Goal: Task Accomplishment & Management: Use online tool/utility

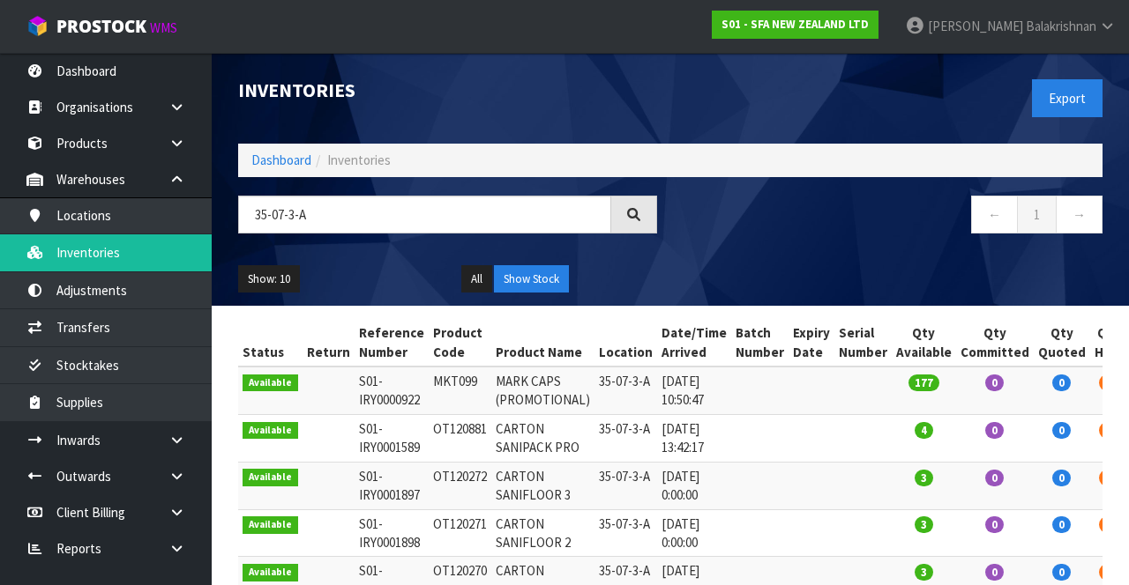
scroll to position [92, 0]
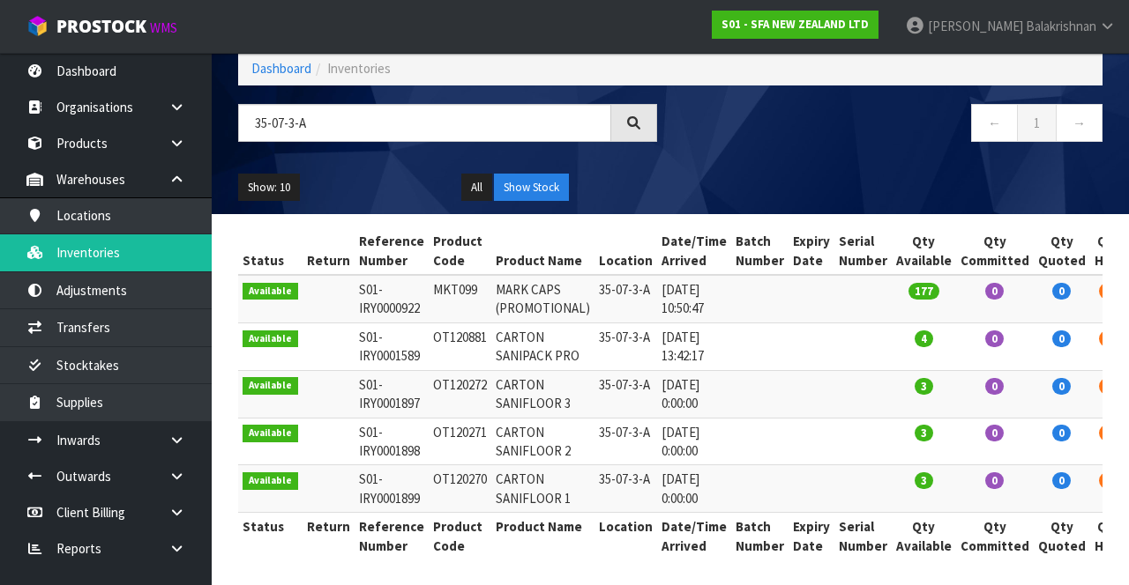
click at [290, 126] on input "35-07-3-A" at bounding box center [424, 123] width 373 height 38
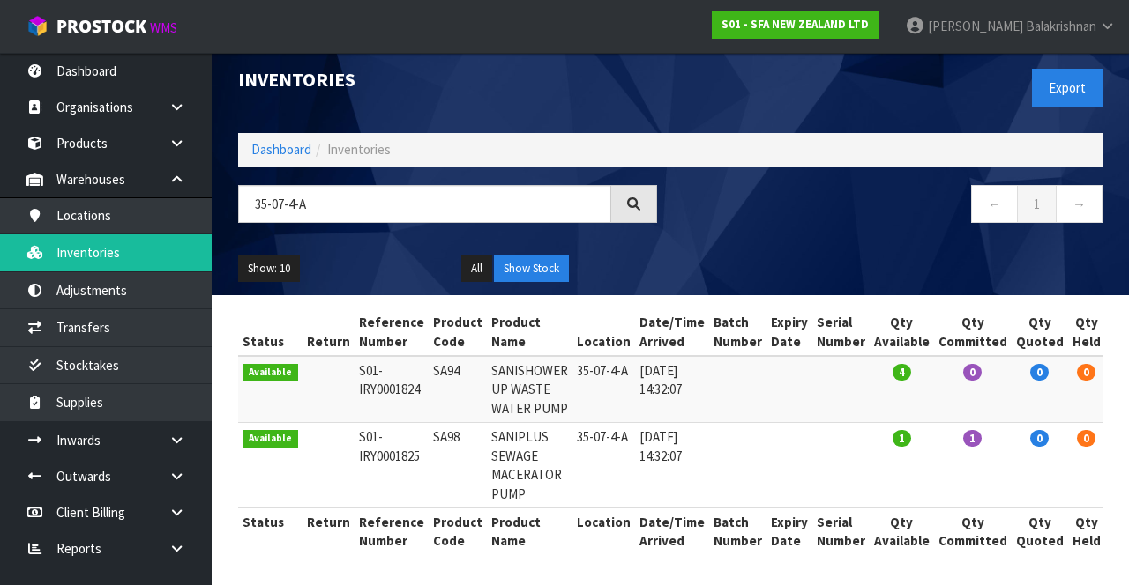
scroll to position [0, 0]
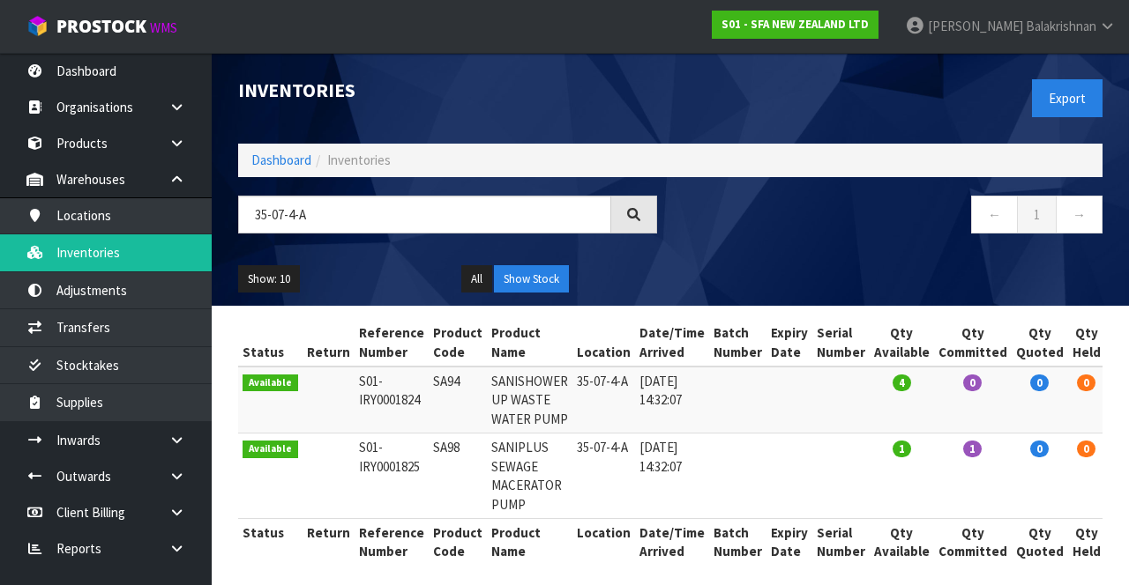
click at [310, 212] on input "35-07-4-A" at bounding box center [424, 215] width 373 height 38
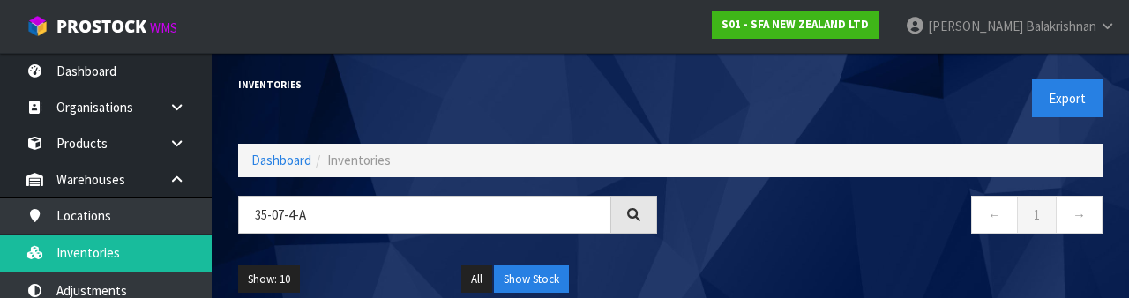
type input "35-07-4-A"
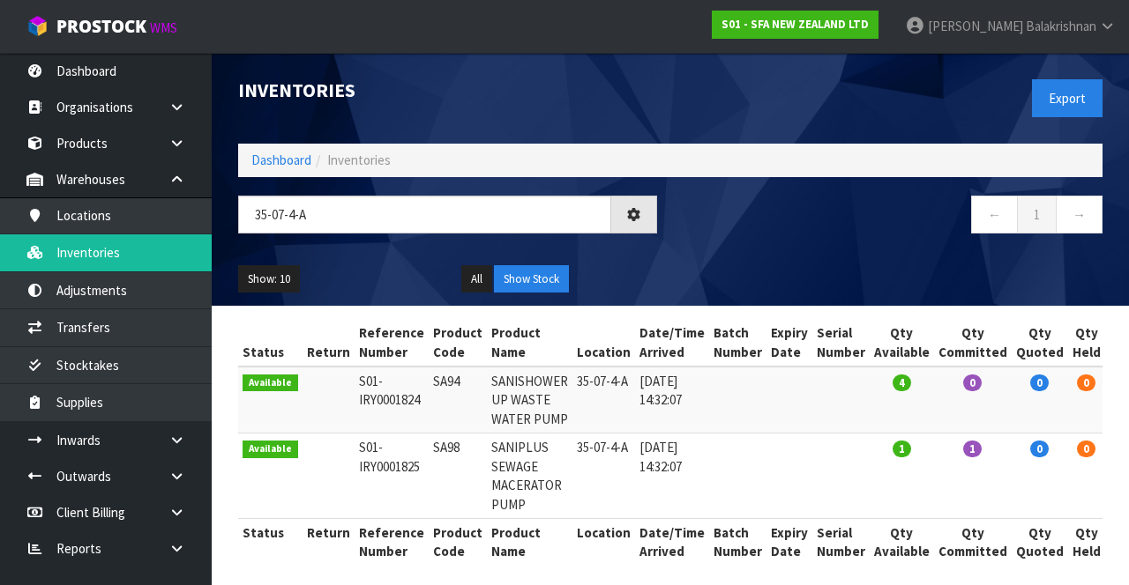
click at [438, 381] on td "SA94" at bounding box center [458, 400] width 58 height 67
click at [441, 441] on td "SA98" at bounding box center [458, 477] width 58 height 86
click at [440, 451] on td "SA98" at bounding box center [458, 477] width 58 height 86
copy td "SA98"
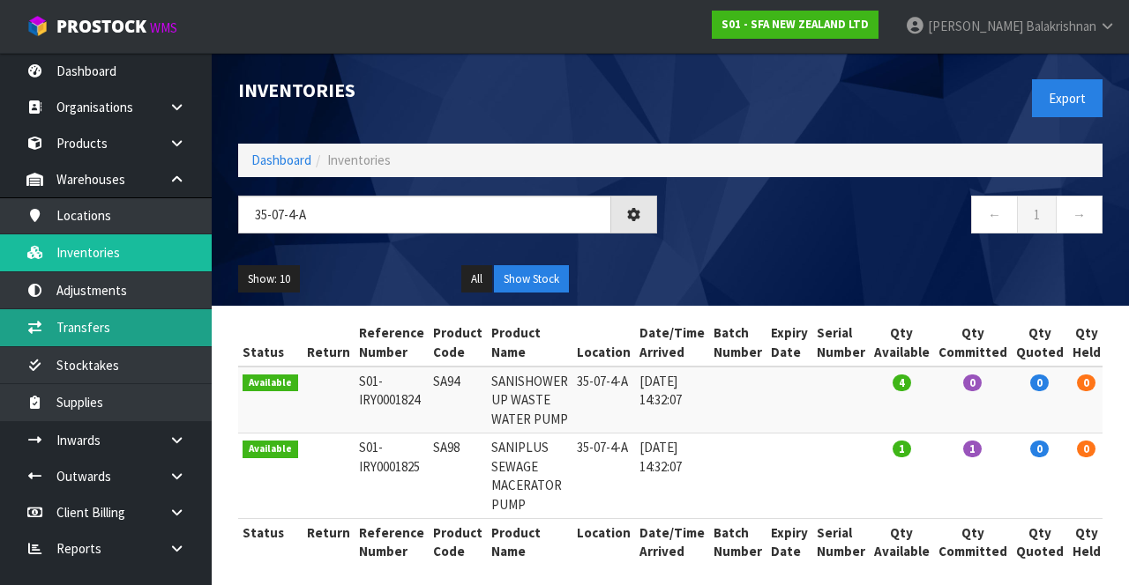
click at [72, 328] on link "Transfers" at bounding box center [106, 327] width 212 height 36
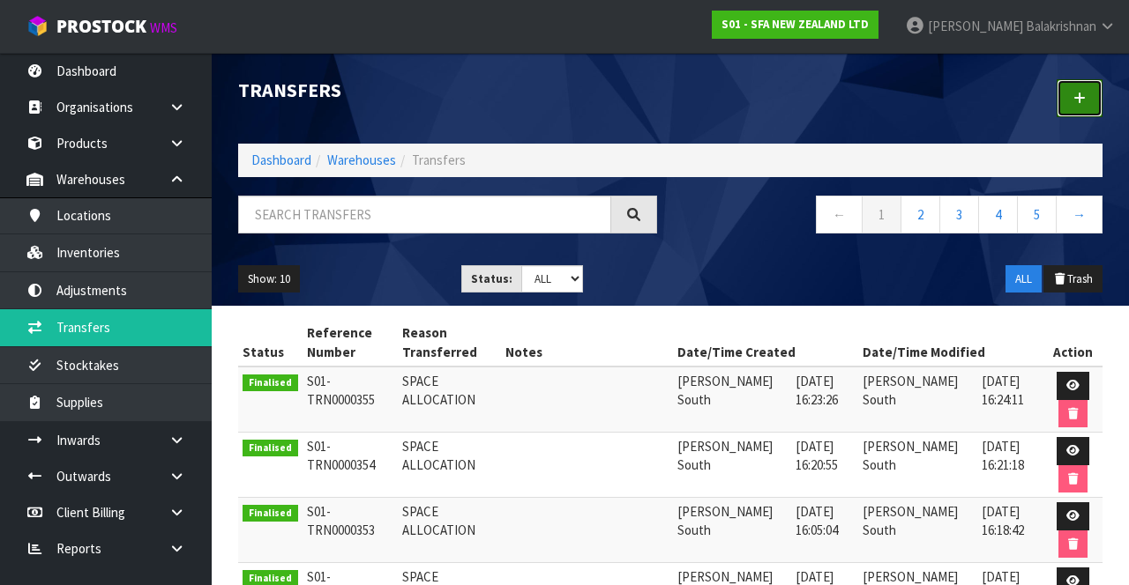
click at [1079, 107] on link at bounding box center [1079, 98] width 46 height 38
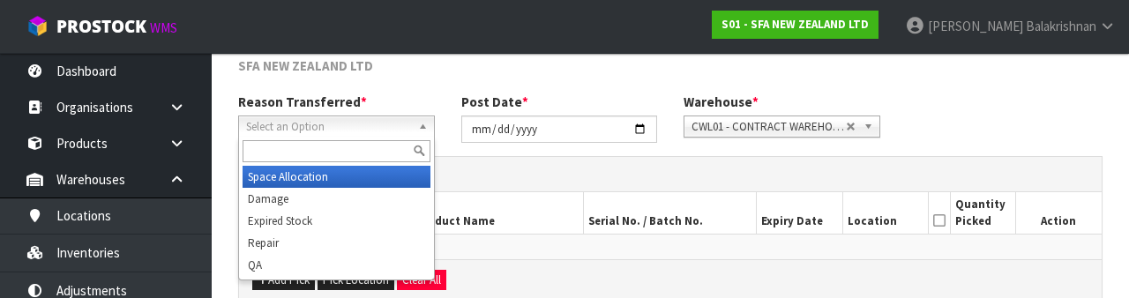
scroll to position [211, 0]
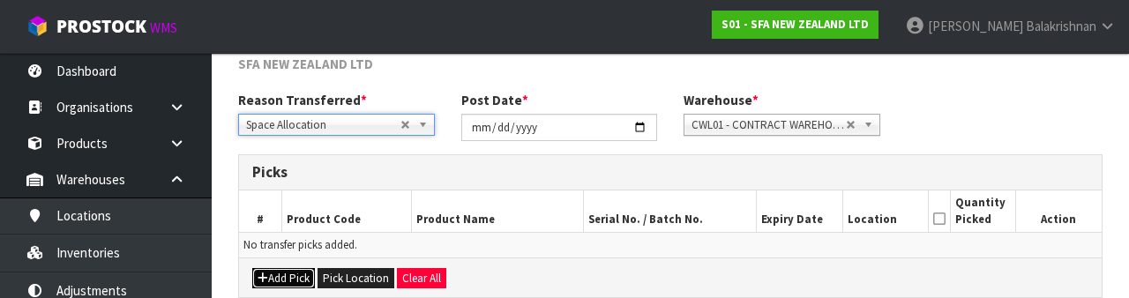
click at [264, 279] on icon "button" at bounding box center [262, 277] width 11 height 11
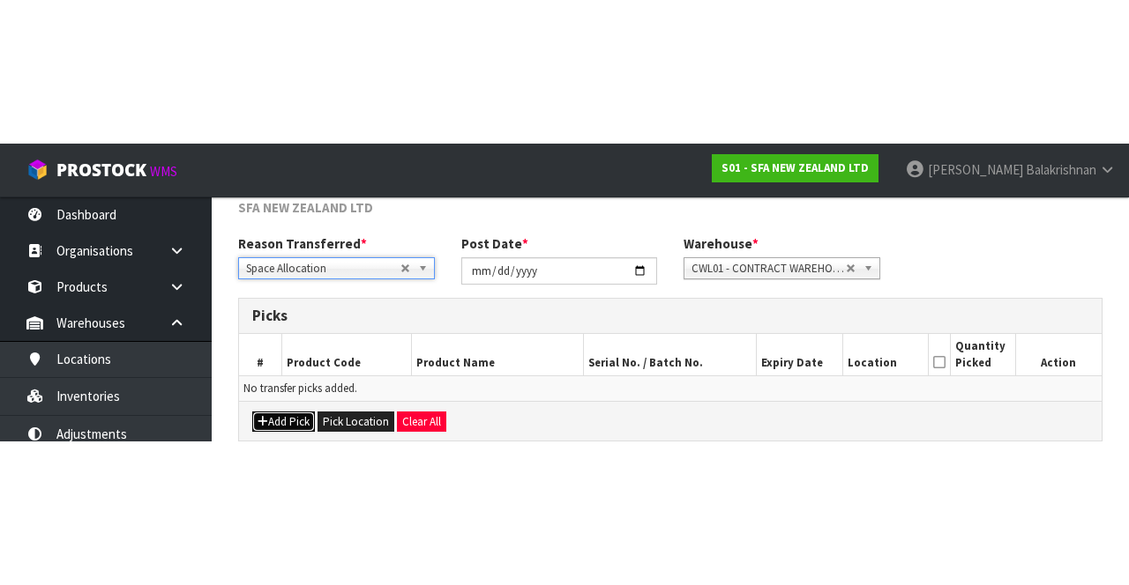
scroll to position [101, 0]
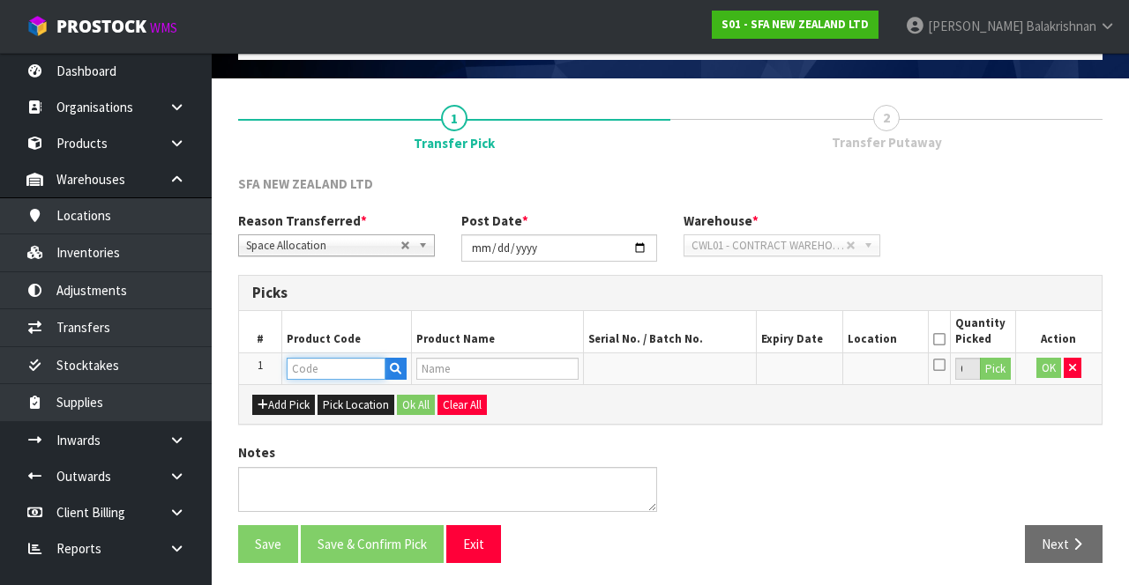
click at [298, 368] on input "text" at bounding box center [336, 369] width 99 height 22
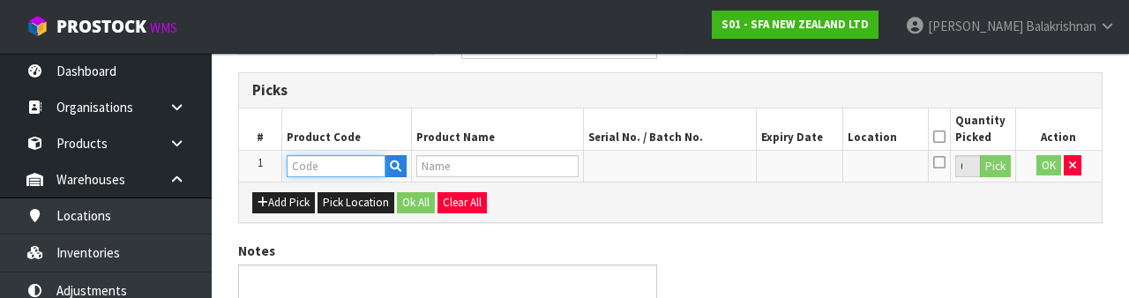
scroll to position [309, 0]
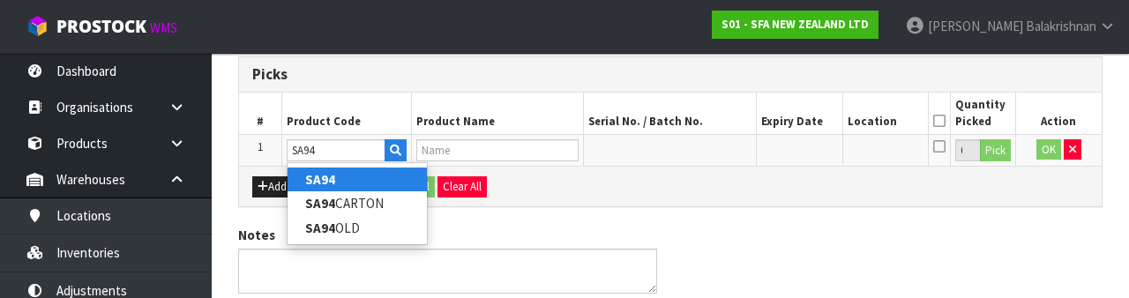
click at [367, 181] on link "SA94" at bounding box center [356, 180] width 139 height 24
type input "SA94"
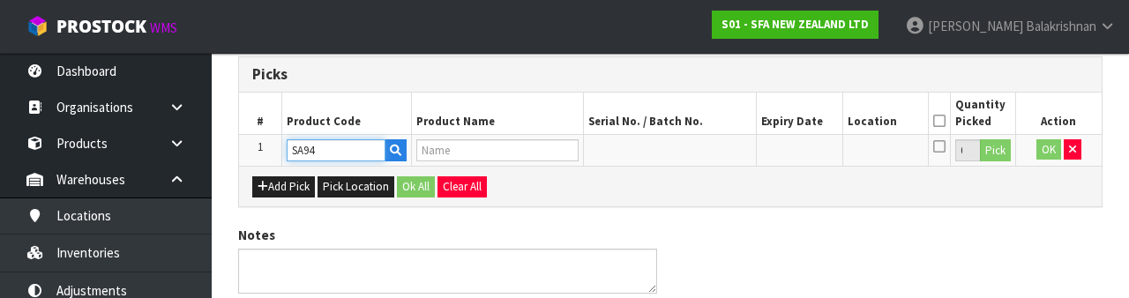
type input "SANISHOWER UP WASTE WATER PUMP"
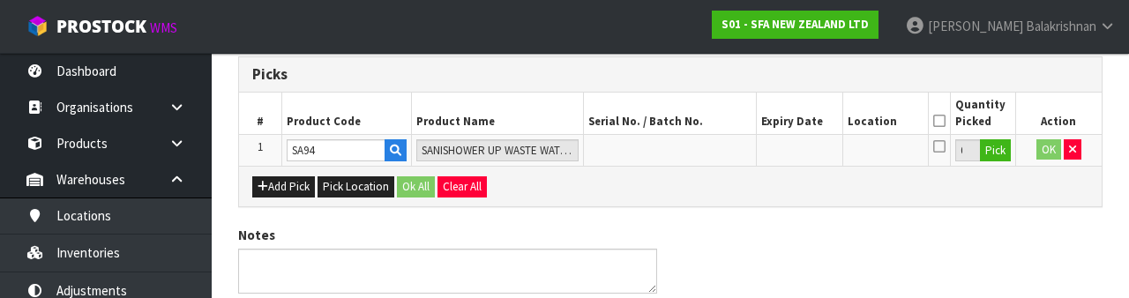
click at [938, 122] on icon at bounding box center [939, 121] width 12 height 1
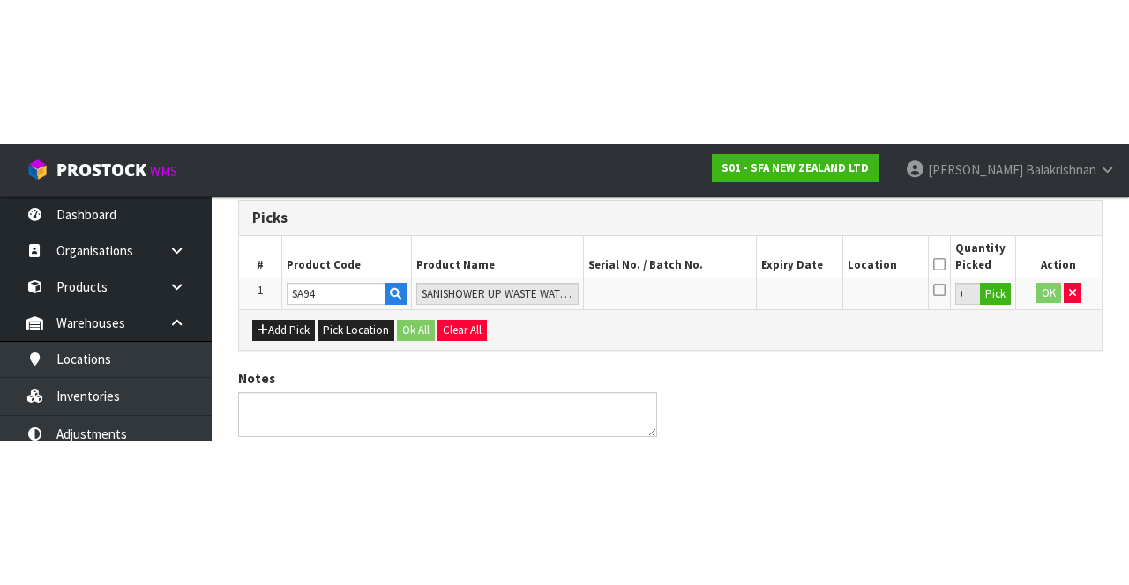
scroll to position [101, 0]
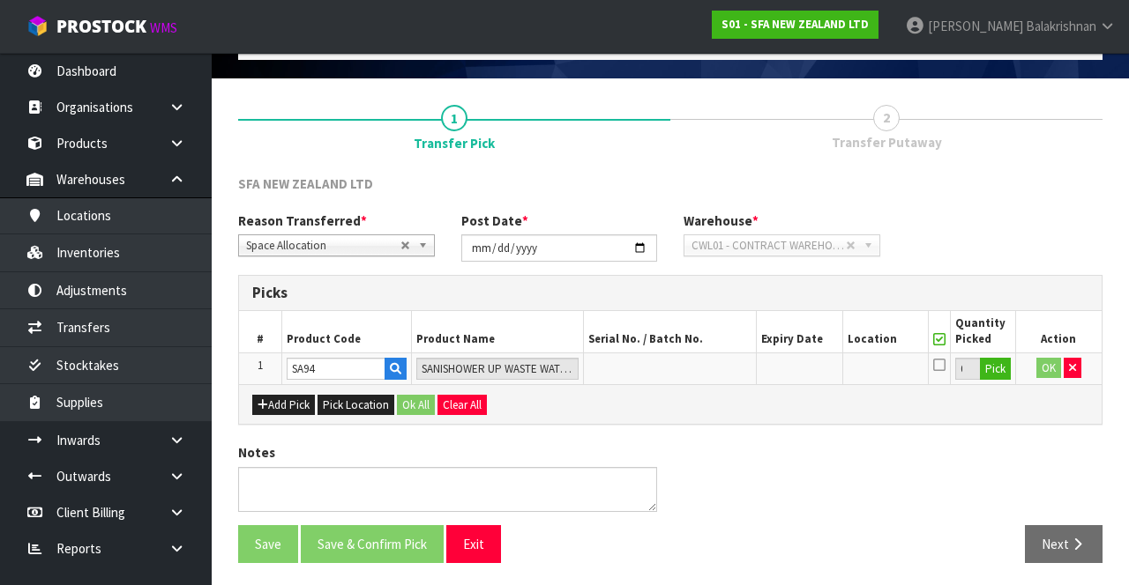
click at [942, 339] on icon at bounding box center [939, 339] width 12 height 1
click at [994, 368] on button "Pick" at bounding box center [995, 369] width 31 height 23
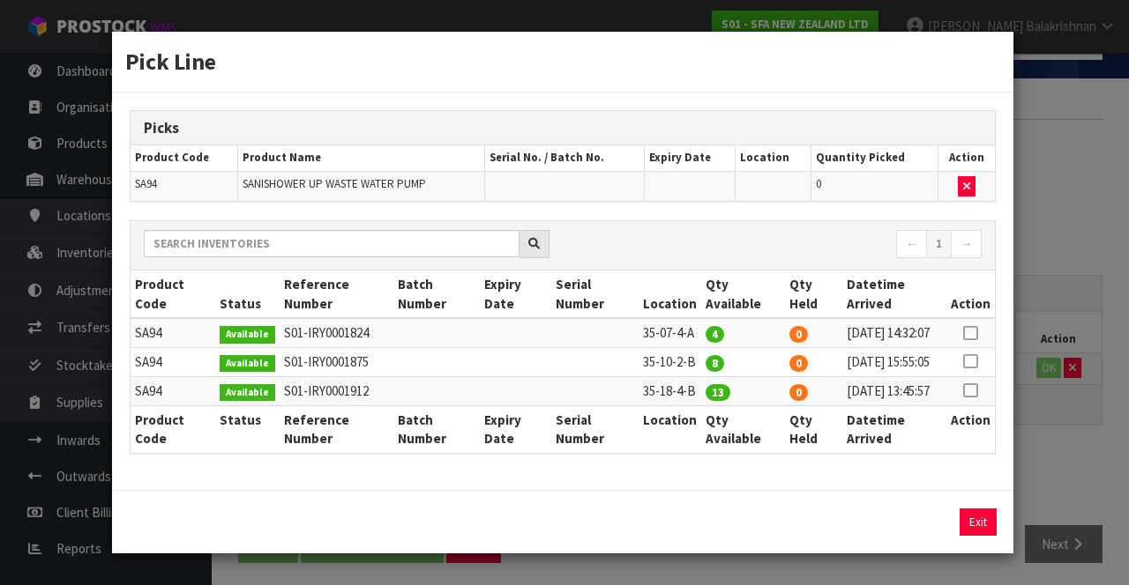
click at [968, 333] on icon at bounding box center [970, 333] width 14 height 1
click at [839, 536] on input "4" at bounding box center [841, 522] width 84 height 27
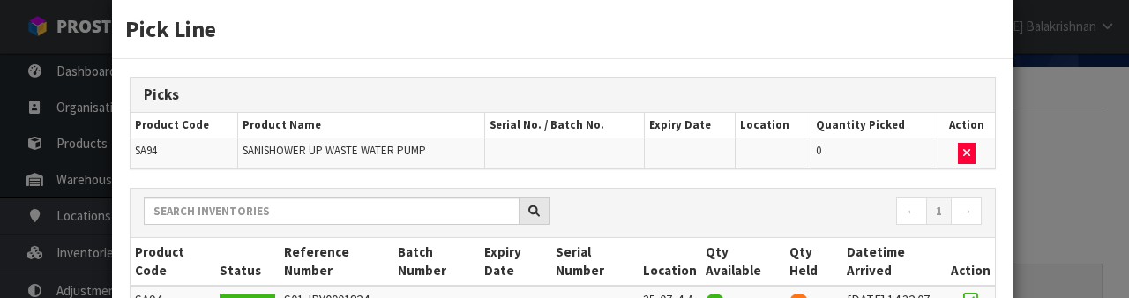
scroll to position [328, 0]
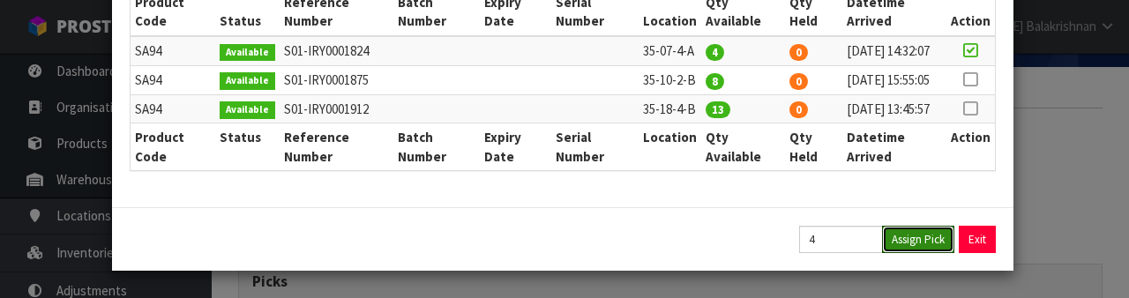
click at [930, 245] on button "Assign Pick" at bounding box center [918, 239] width 72 height 27
type input "4"
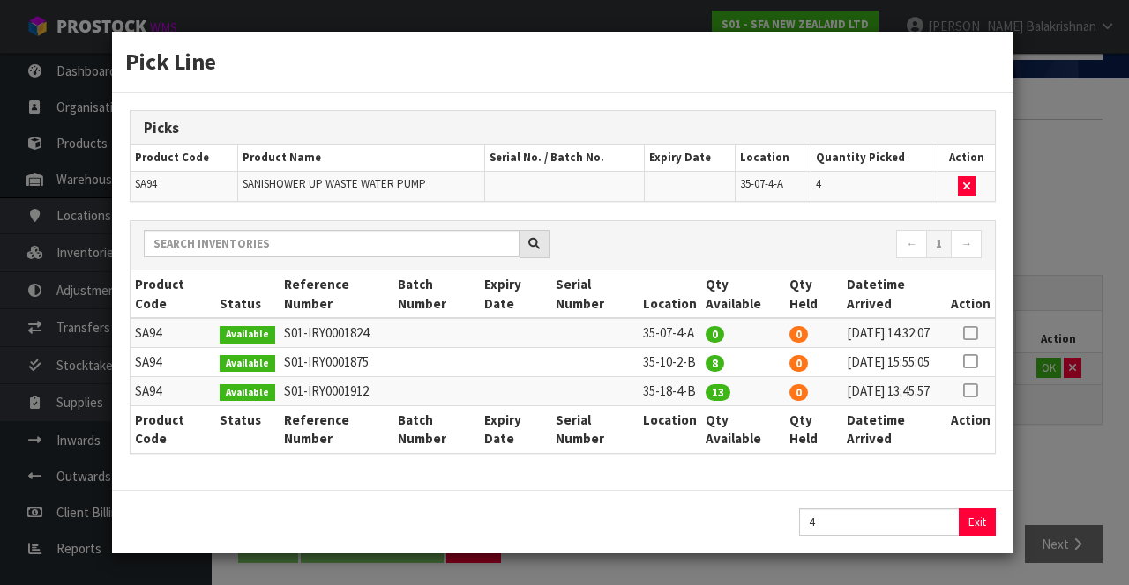
scroll to position [41, 0]
click at [973, 534] on button "Exit" at bounding box center [977, 522] width 37 height 27
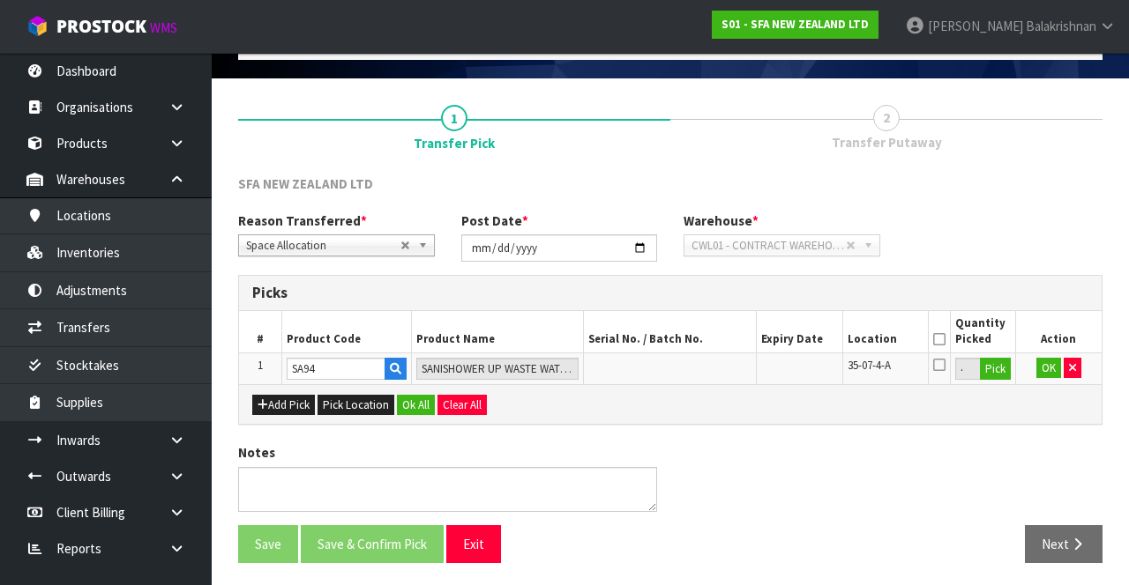
click at [1042, 387] on div "Add Pick Pick Location Ok All Clear All" at bounding box center [670, 404] width 862 height 40
click at [1049, 372] on button "OK" at bounding box center [1048, 368] width 25 height 21
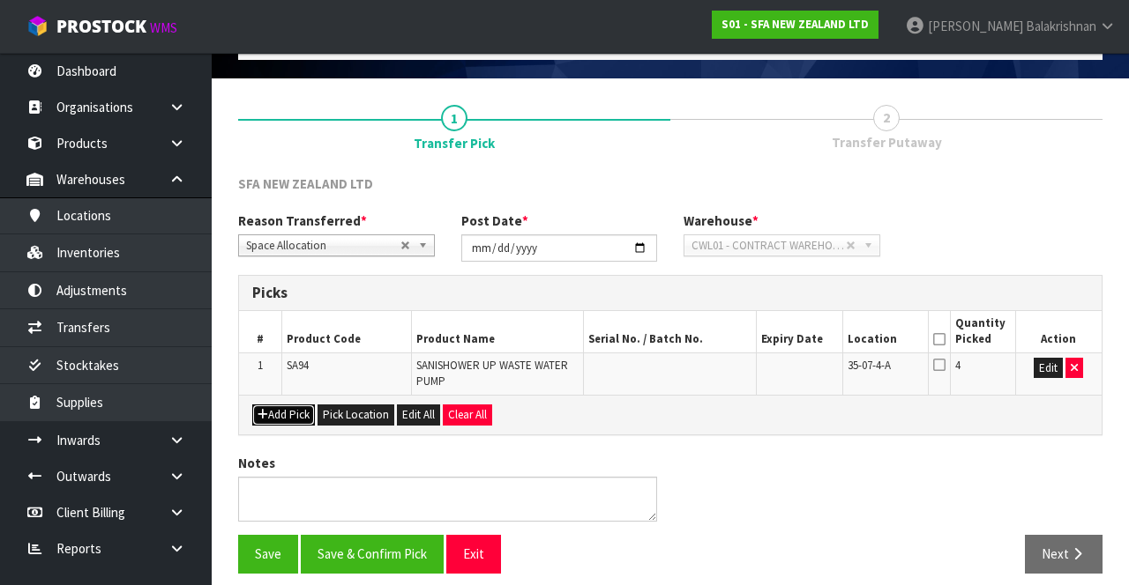
click at [269, 416] on button "Add Pick" at bounding box center [283, 415] width 63 height 21
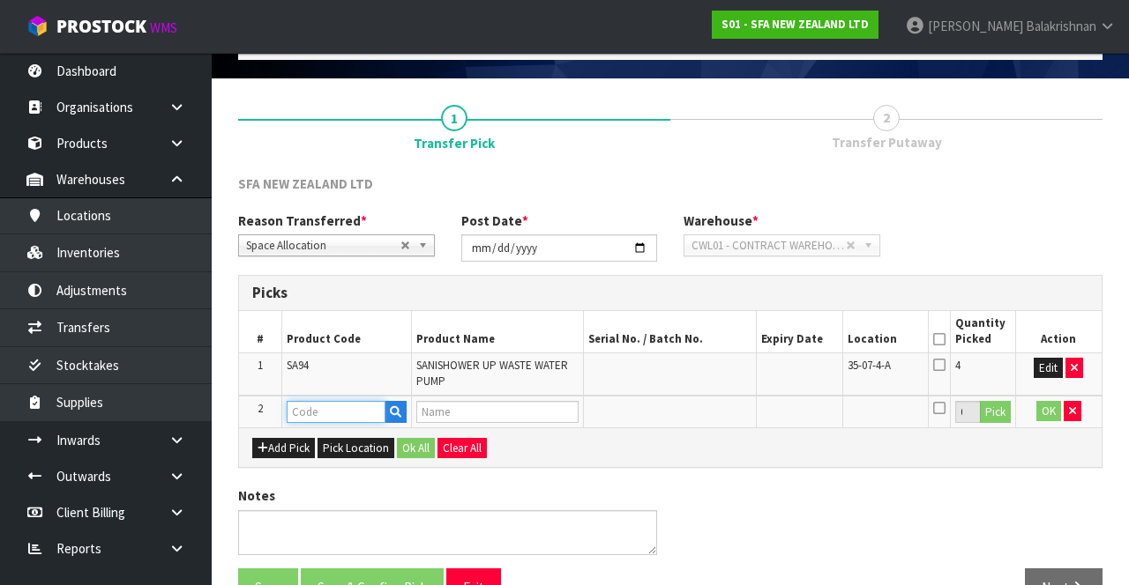
click at [319, 406] on input "text" at bounding box center [336, 412] width 99 height 22
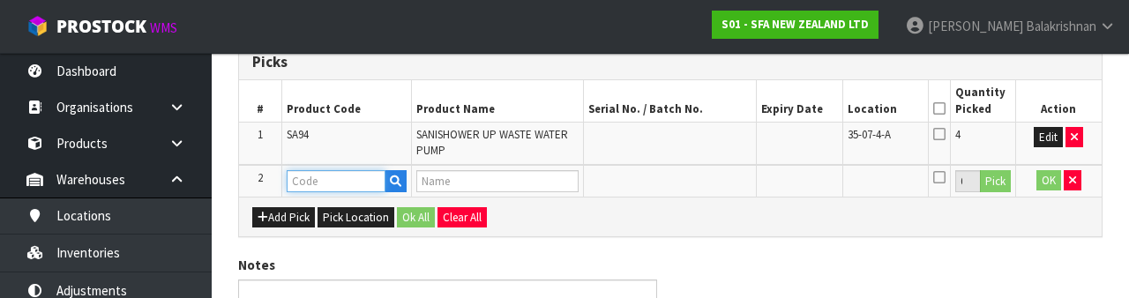
scroll to position [352, 0]
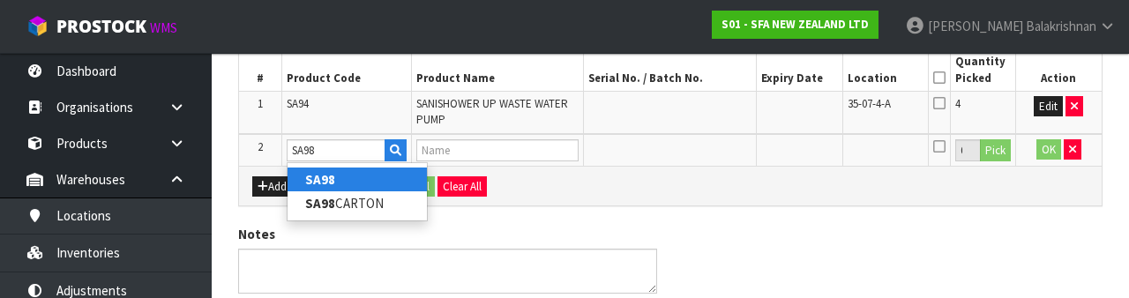
click at [394, 188] on link "SA98" at bounding box center [356, 180] width 139 height 24
type input "SA98"
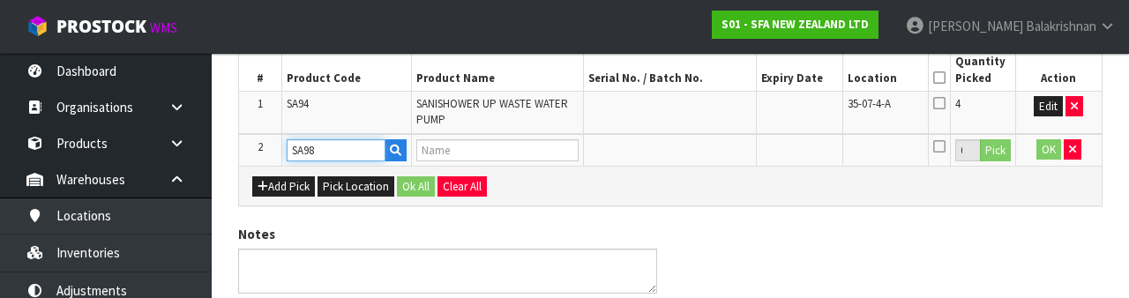
type input "SANIPLUS SEWAGE MACERATOR PUMP"
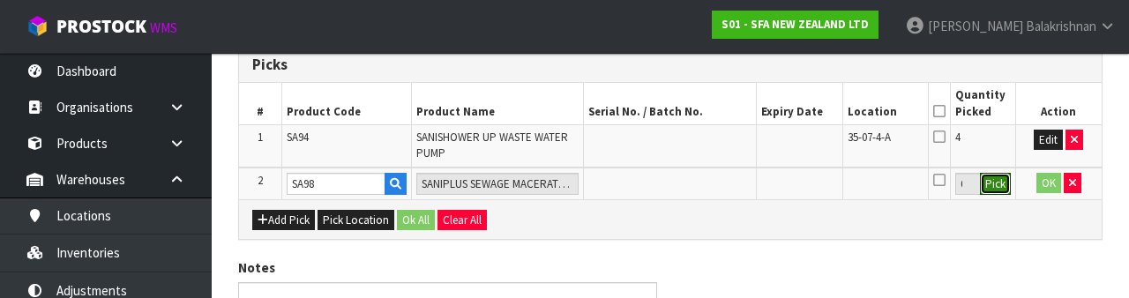
click at [1002, 190] on button "Pick" at bounding box center [995, 184] width 31 height 23
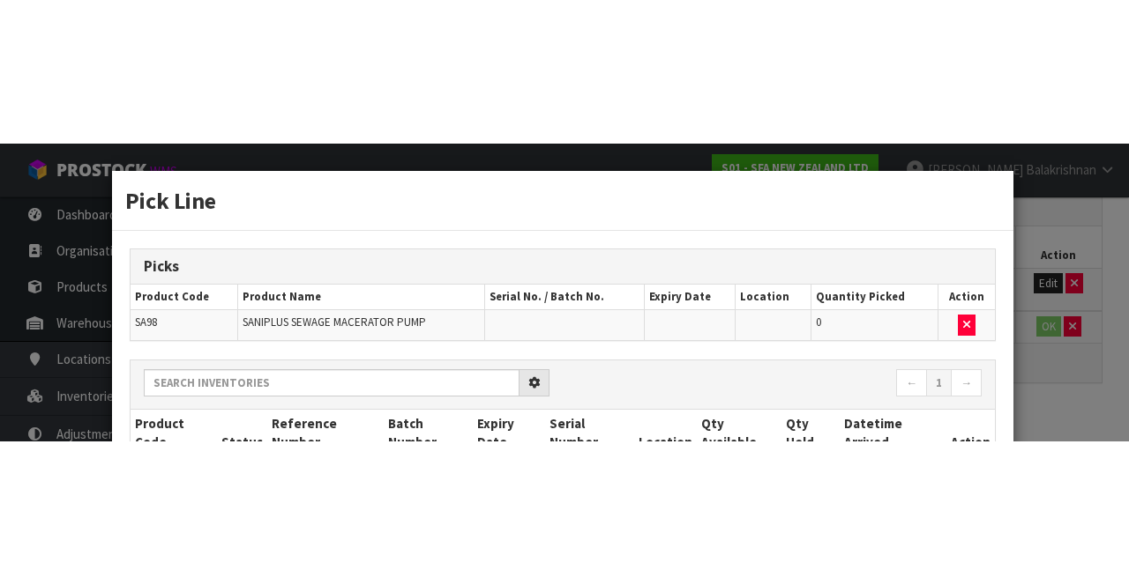
scroll to position [144, 0]
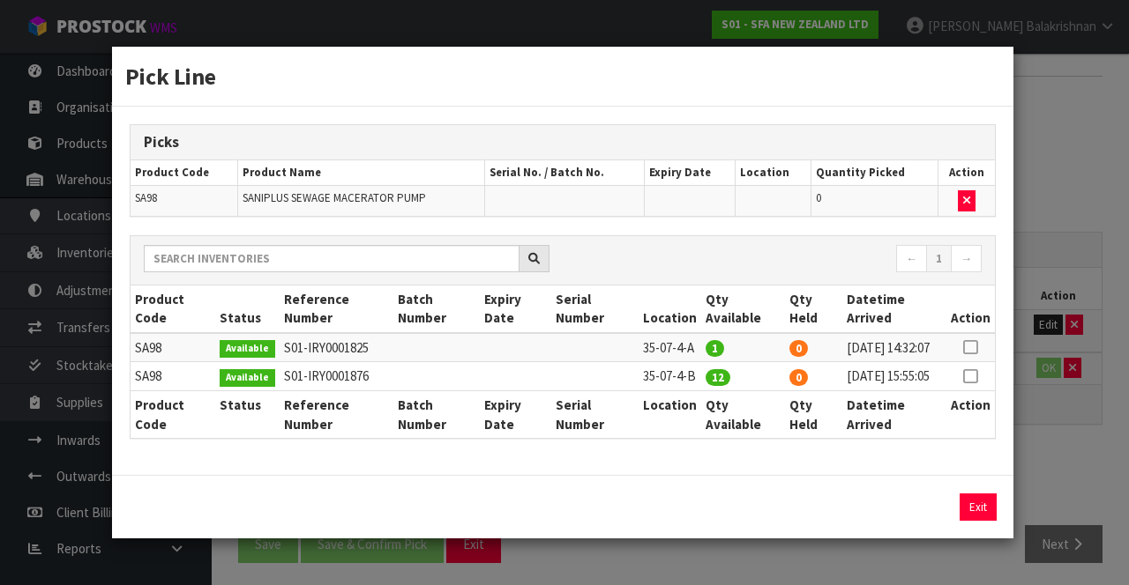
click at [971, 347] on icon at bounding box center [970, 347] width 14 height 1
click at [928, 521] on button "Assign Pick" at bounding box center [918, 507] width 72 height 27
type input "1"
click at [976, 521] on button "Exit" at bounding box center [977, 507] width 37 height 27
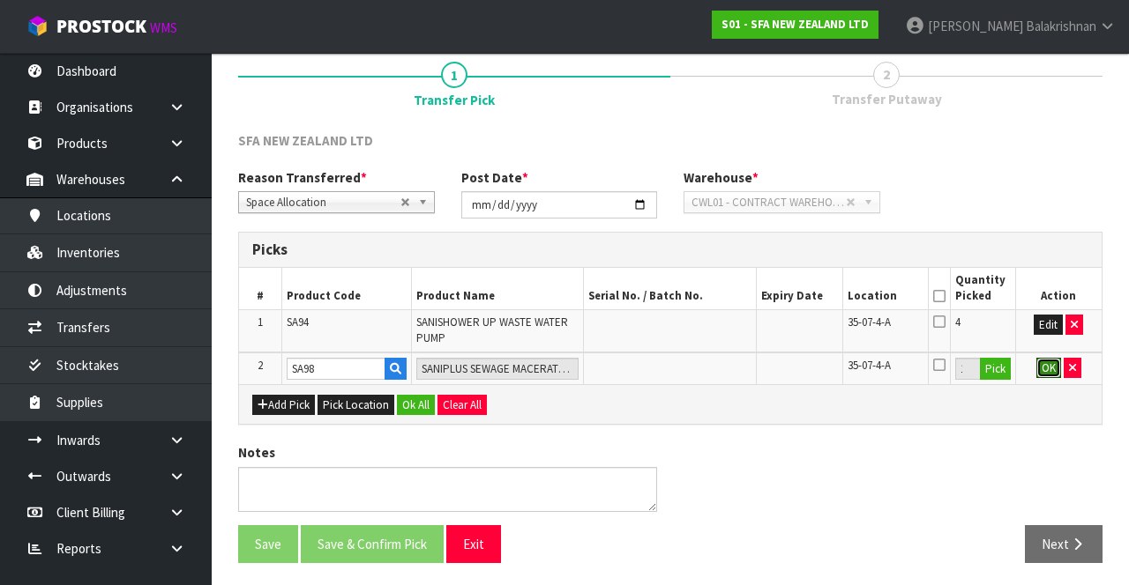
click at [1045, 371] on button "OK" at bounding box center [1048, 368] width 25 height 21
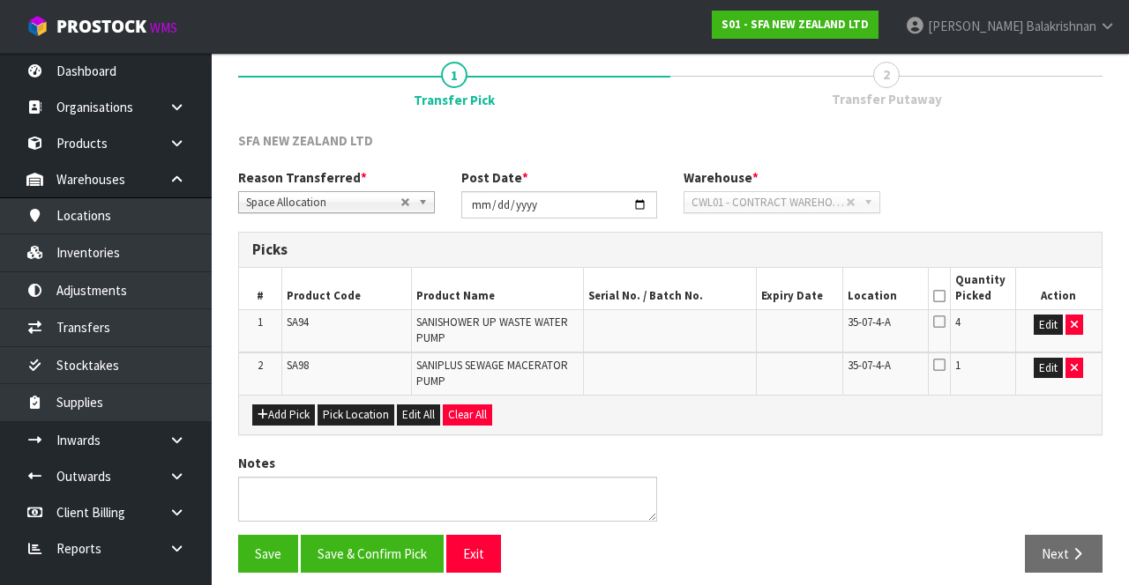
click at [937, 296] on icon at bounding box center [939, 296] width 12 height 1
click at [358, 555] on button "Save & Confirm Pick" at bounding box center [372, 554] width 143 height 38
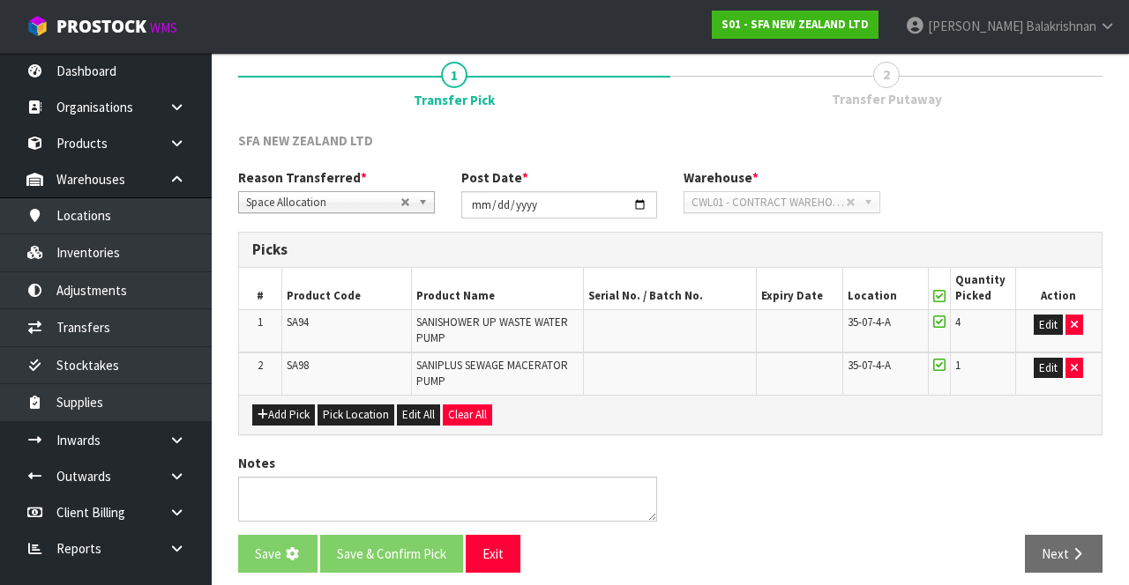
scroll to position [0, 0]
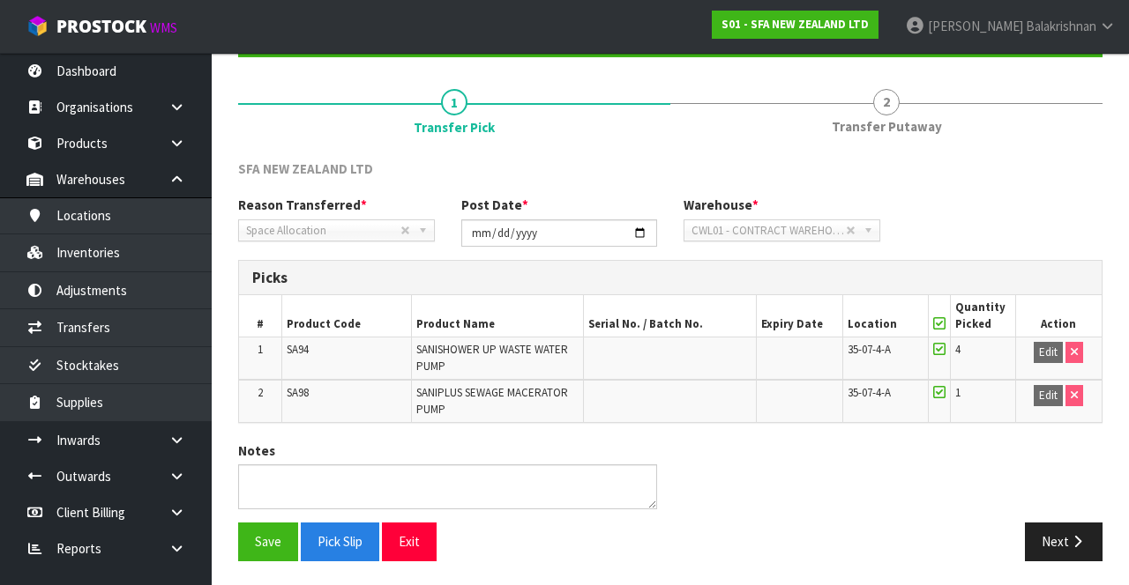
scroll to position [175, 0]
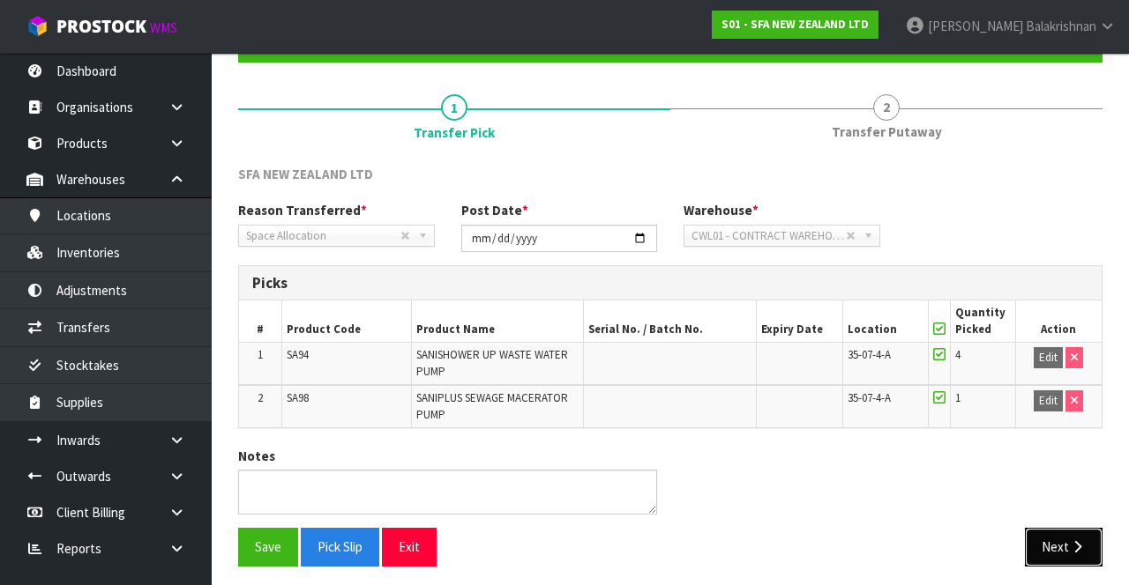
click at [1060, 547] on button "Next" at bounding box center [1064, 547] width 78 height 38
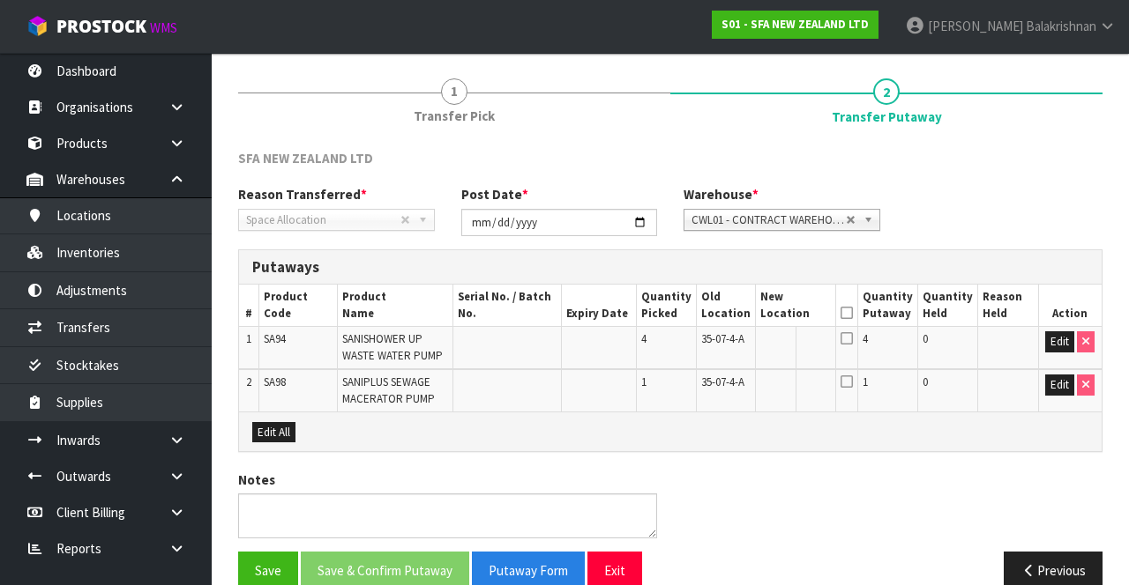
scroll to position [192, 0]
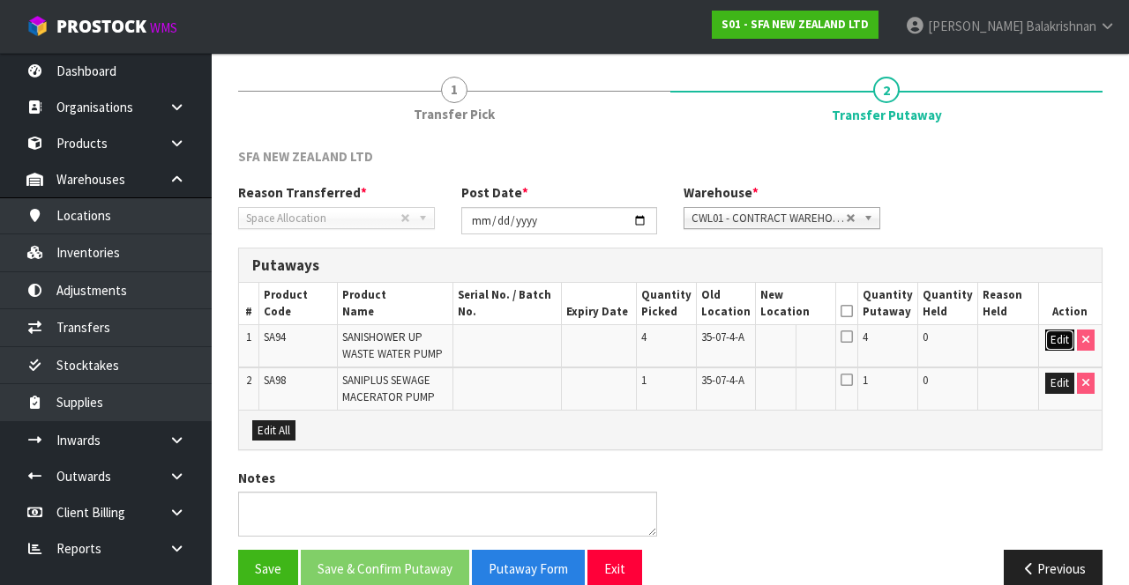
click at [1051, 347] on button "Edit" at bounding box center [1059, 340] width 29 height 21
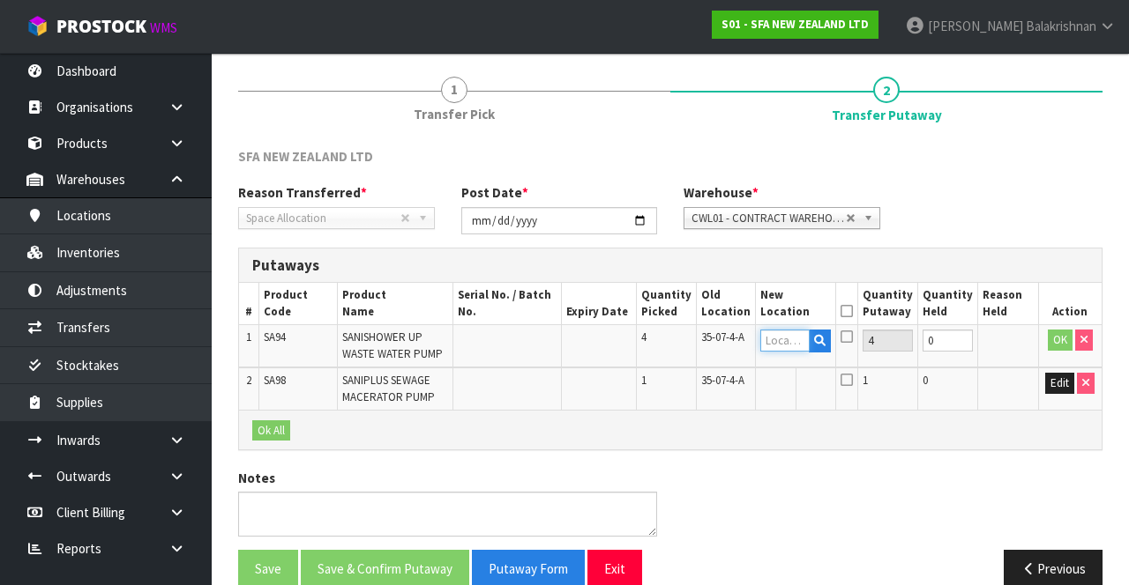
click at [799, 342] on input "text" at bounding box center [784, 341] width 48 height 22
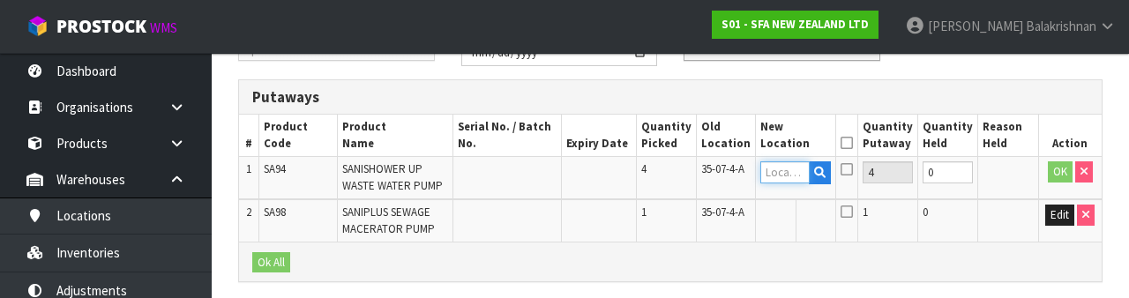
scroll to position [372, 0]
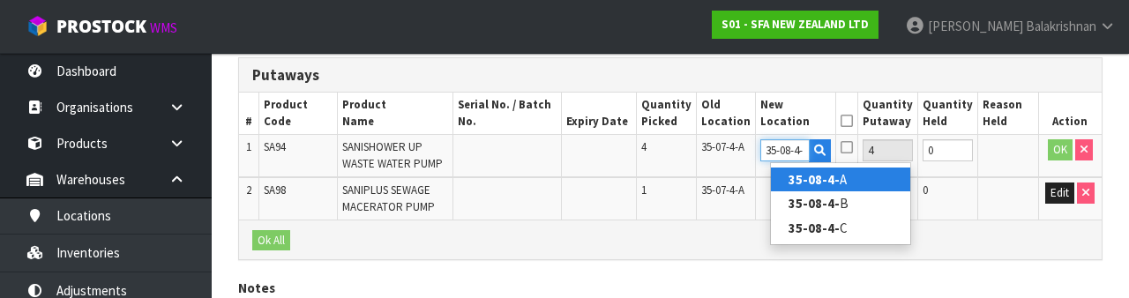
type input "35-08-4-B"
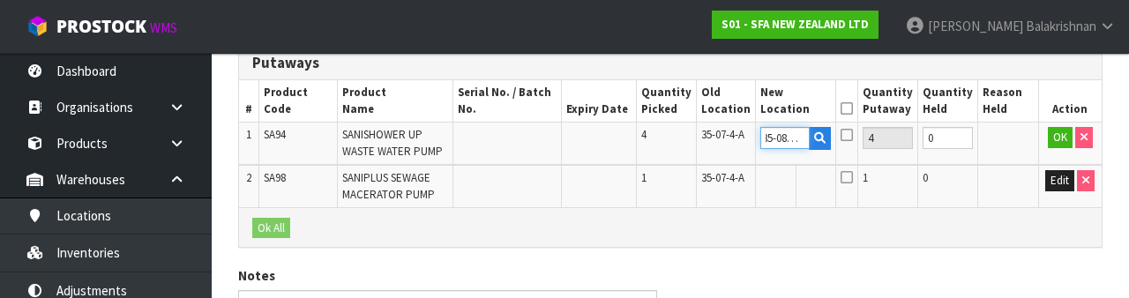
scroll to position [384, 0]
click at [1056, 144] on button "OK" at bounding box center [1060, 137] width 25 height 21
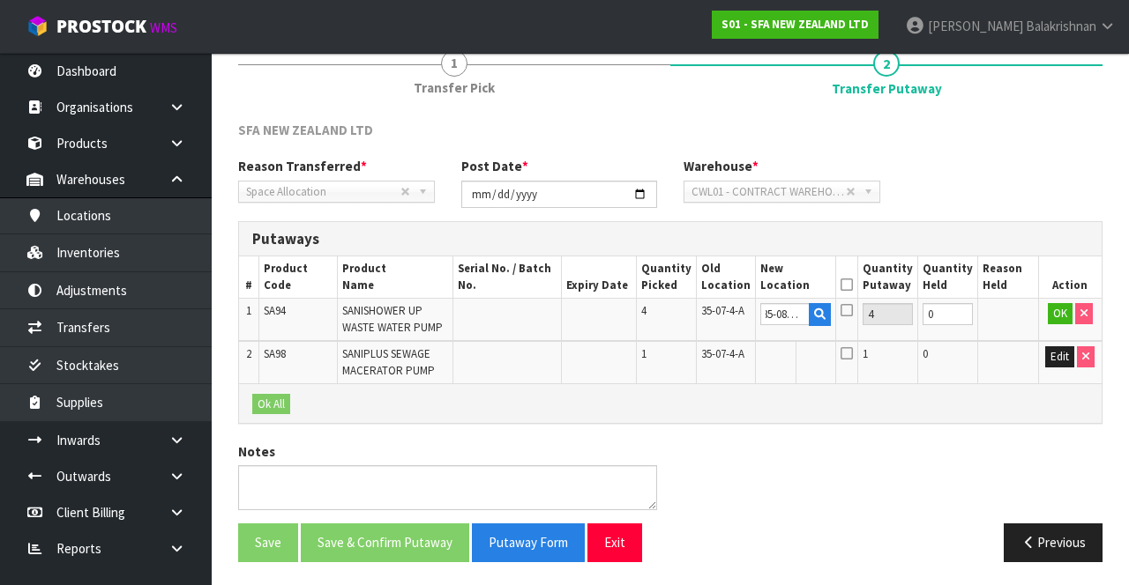
scroll to position [0, 0]
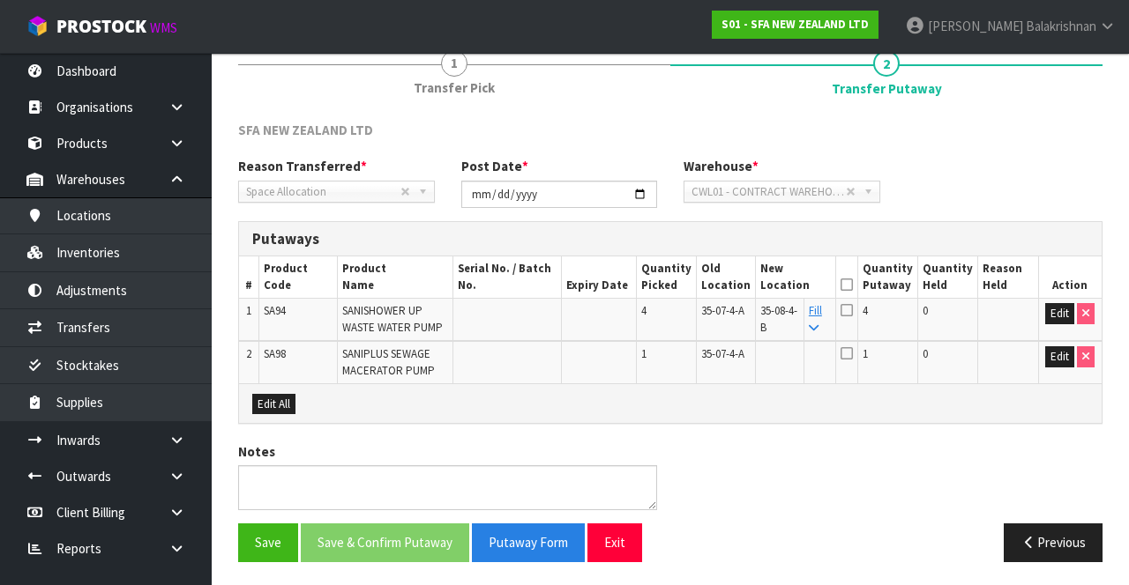
click at [822, 310] on link "Fill" at bounding box center [815, 318] width 13 height 31
click at [853, 285] on icon at bounding box center [846, 285] width 12 height 1
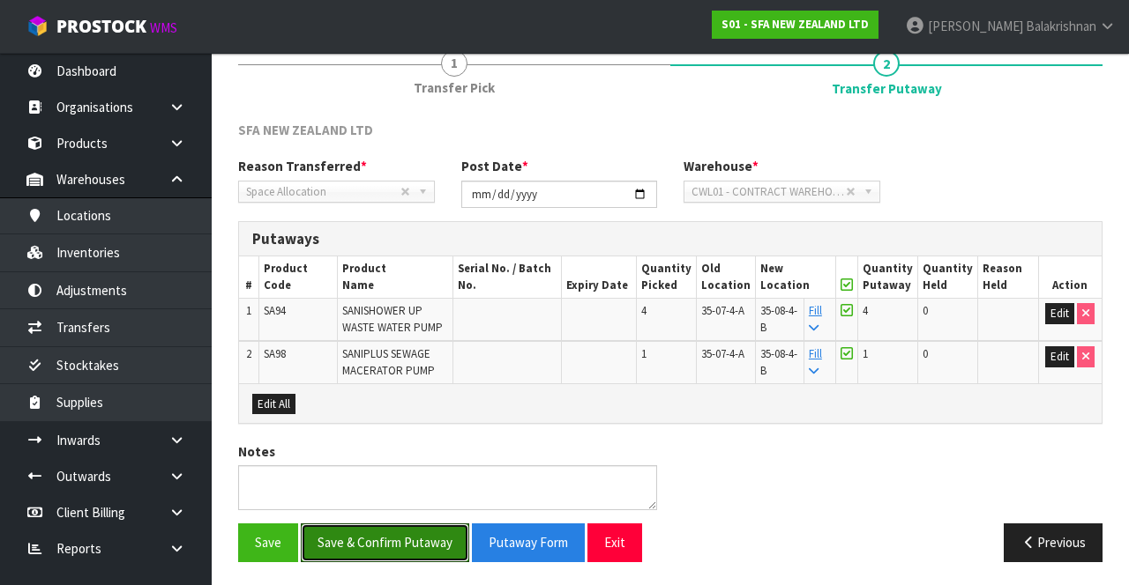
click at [358, 539] on button "Save & Confirm Putaway" at bounding box center [385, 543] width 168 height 38
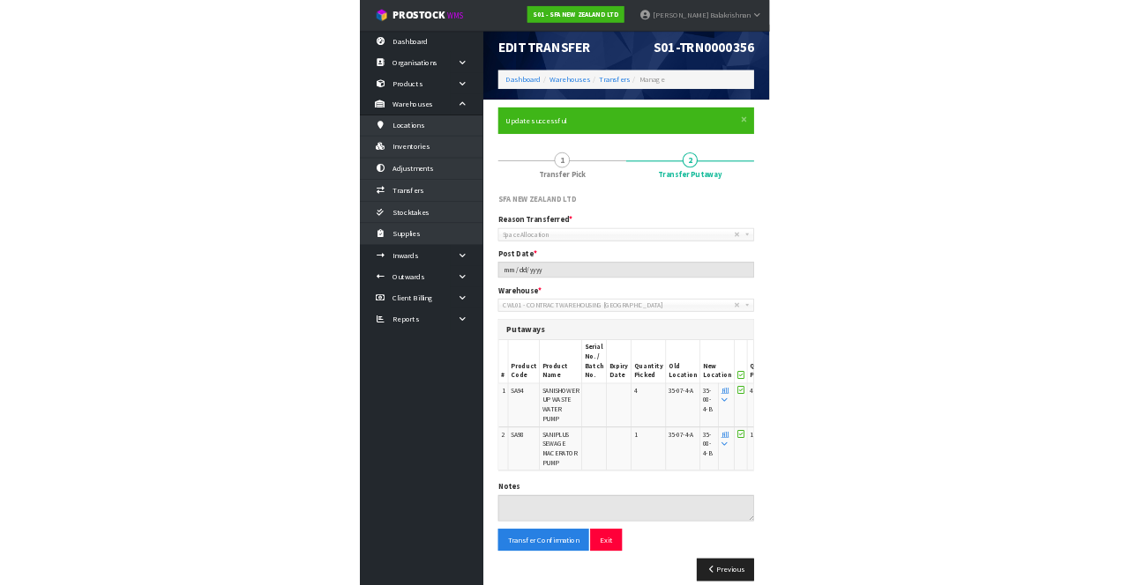
scroll to position [180, 0]
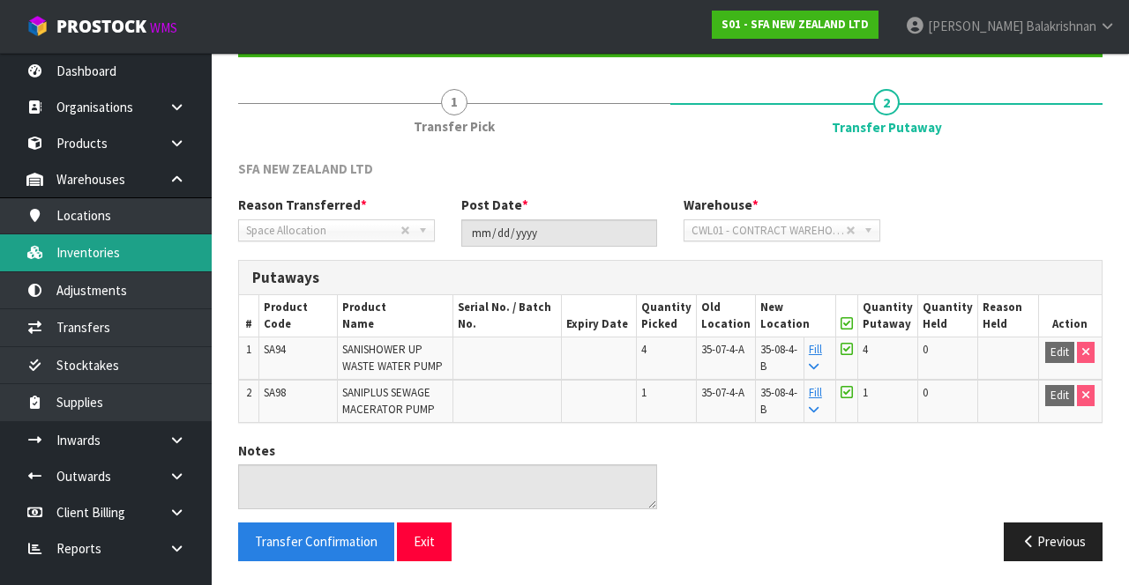
click at [69, 263] on link "Inventories" at bounding box center [106, 253] width 212 height 36
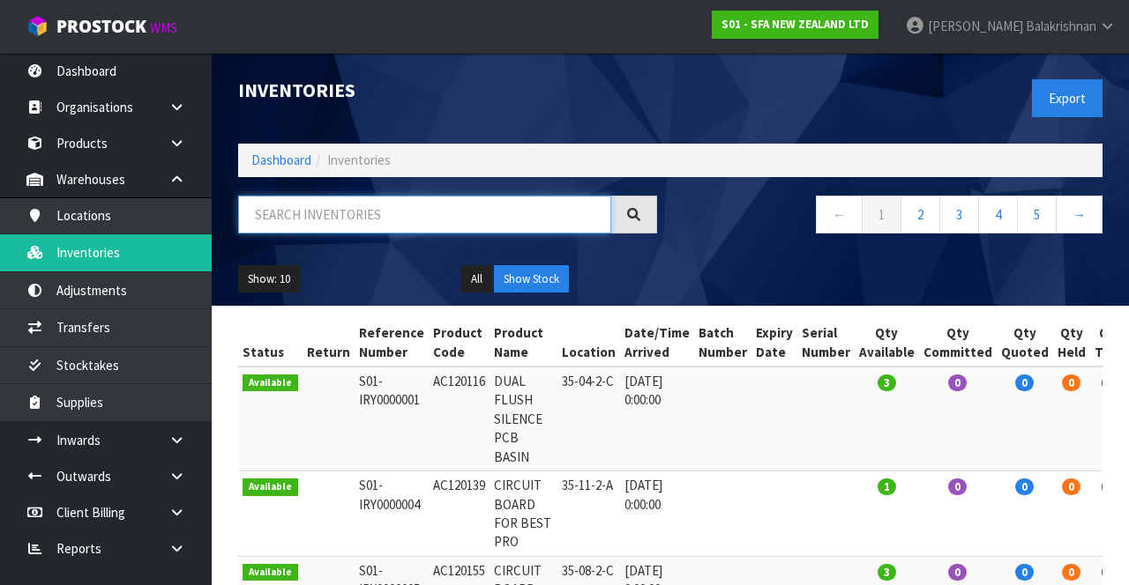
click at [266, 219] on input "text" at bounding box center [424, 215] width 373 height 38
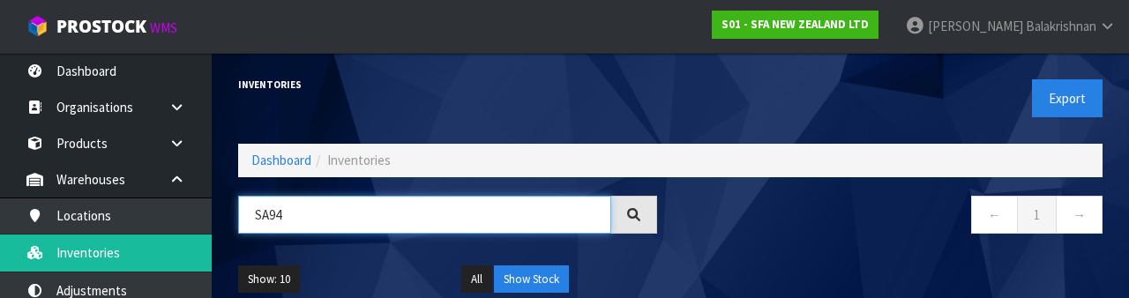
type input "SA94"
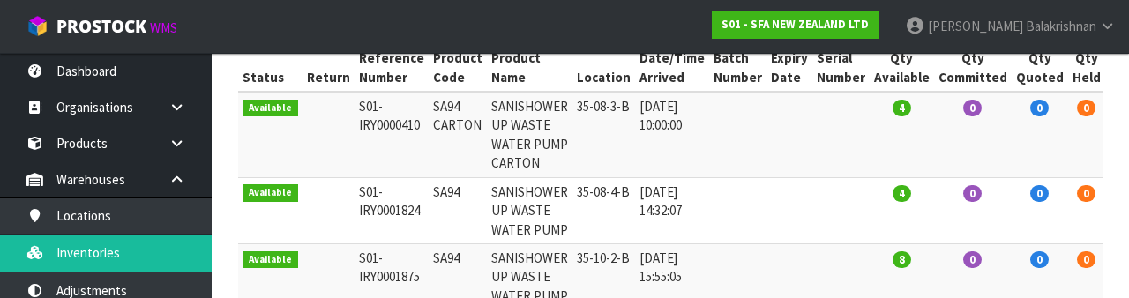
scroll to position [0, 56]
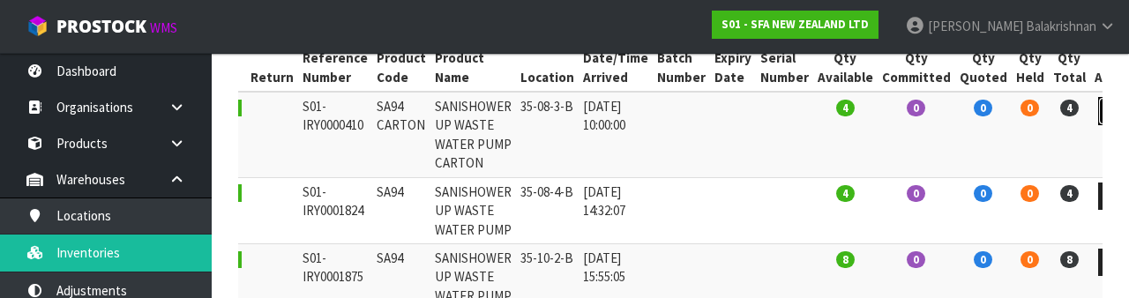
click at [1098, 113] on link at bounding box center [1114, 111] width 33 height 28
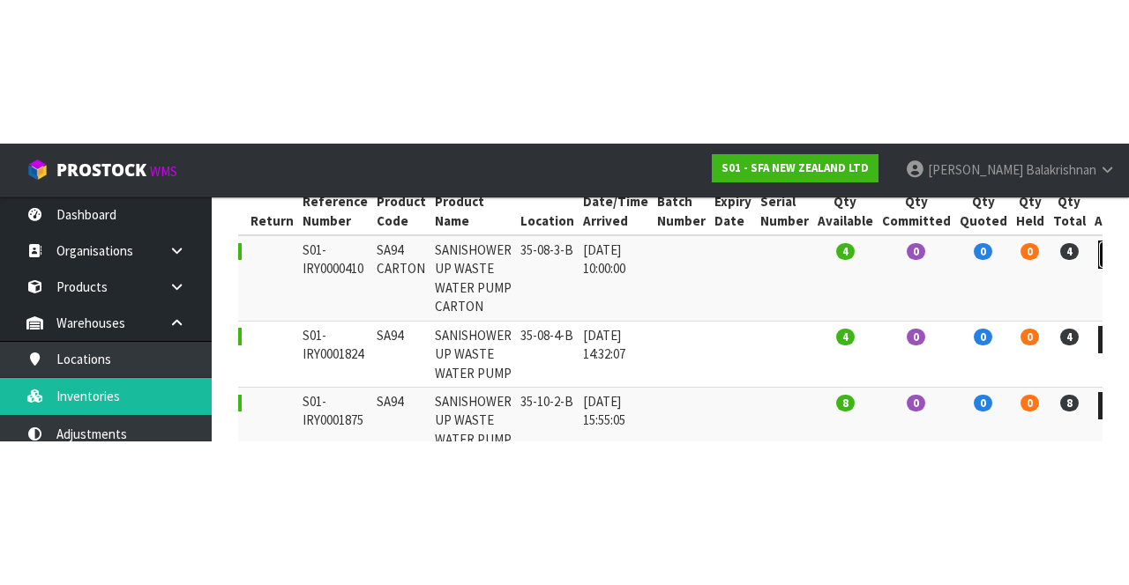
scroll to position [208, 0]
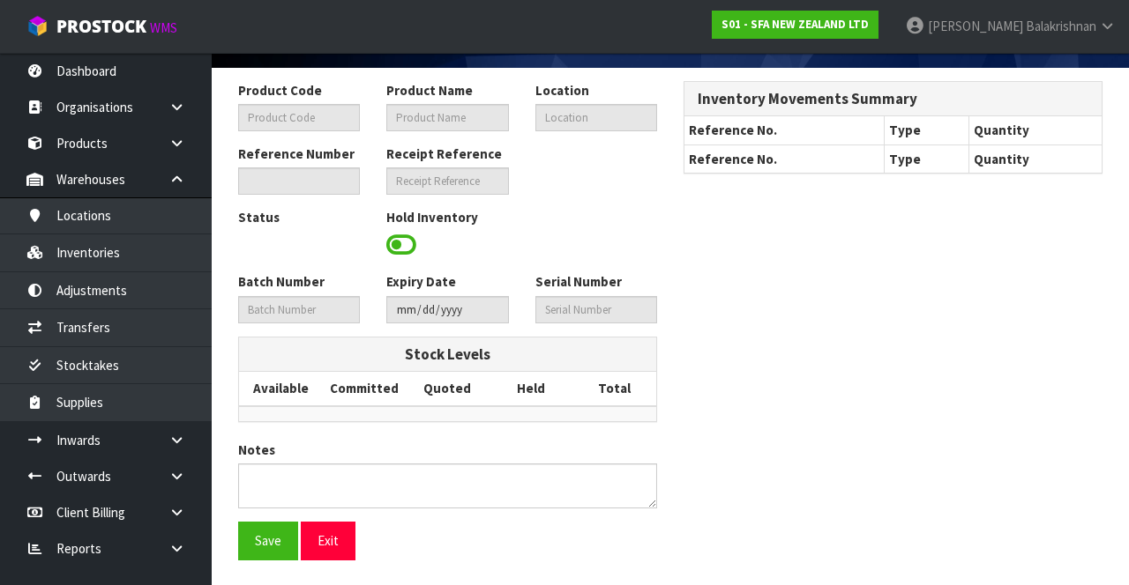
type input "SA94 CARTON"
type input "SANISHOWER UP WASTE WATER PUMP CARTON"
type input "35-08-3-B"
type input "S01-IRY0000410"
type input "S01-REC0000021"
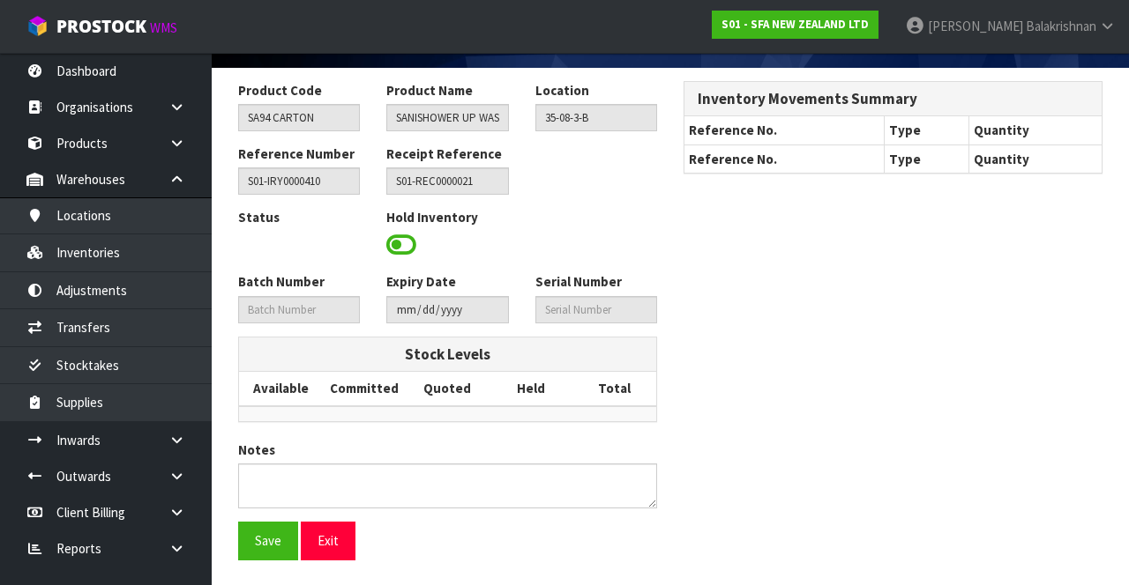
scroll to position [130, 0]
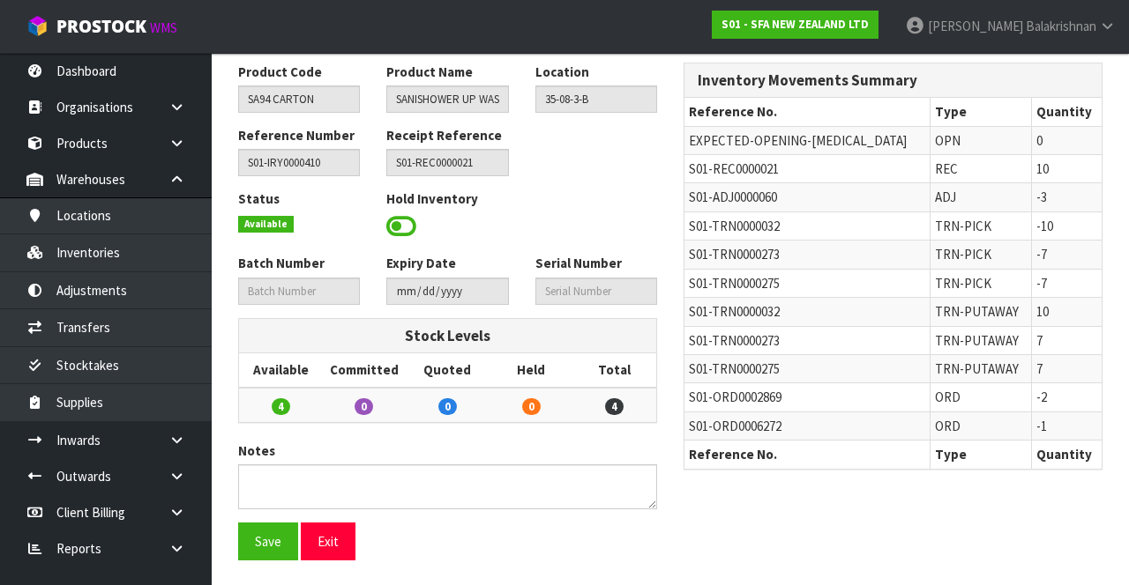
click at [1085, 175] on td "10" at bounding box center [1066, 169] width 71 height 28
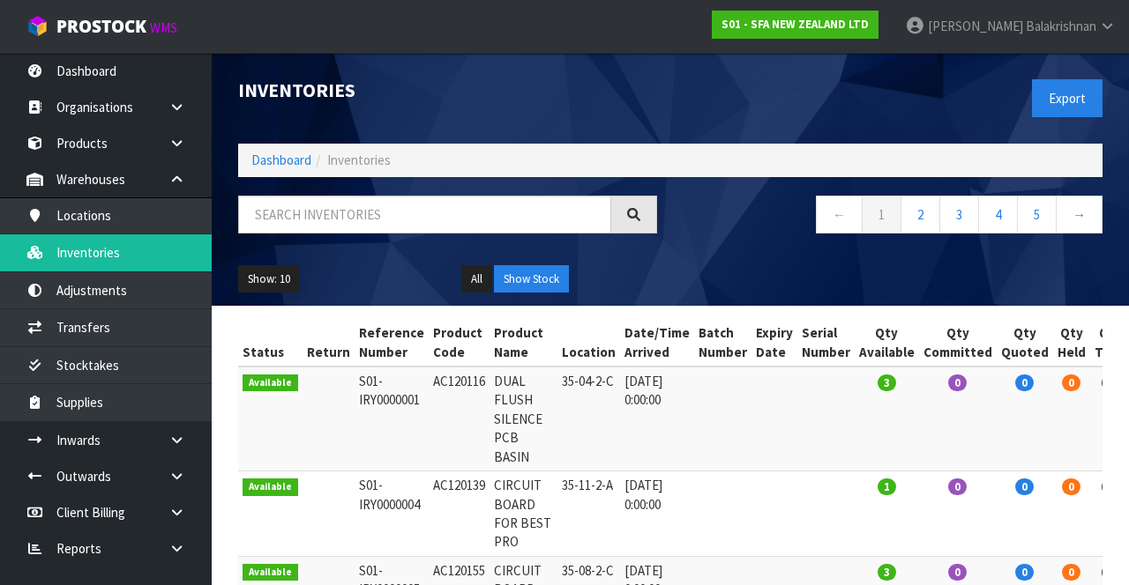
click at [319, 244] on div at bounding box center [447, 221] width 445 height 51
click at [324, 212] on input "text" at bounding box center [424, 215] width 373 height 38
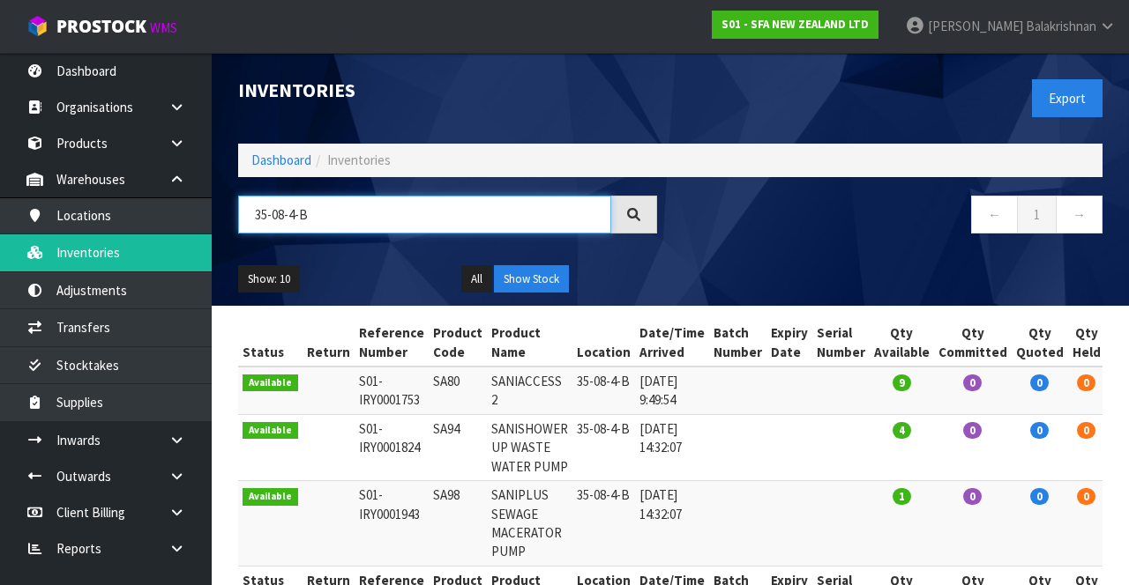
type input "35-08-4-B"
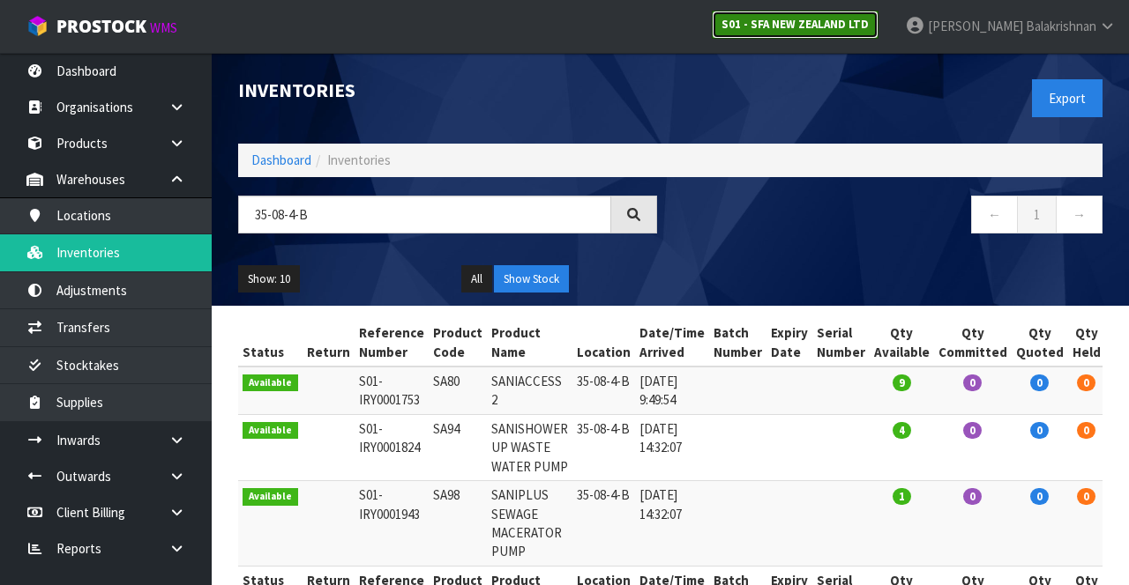
click at [878, 33] on link "S01 - SFA NEW ZEALAND LTD" at bounding box center [795, 25] width 167 height 28
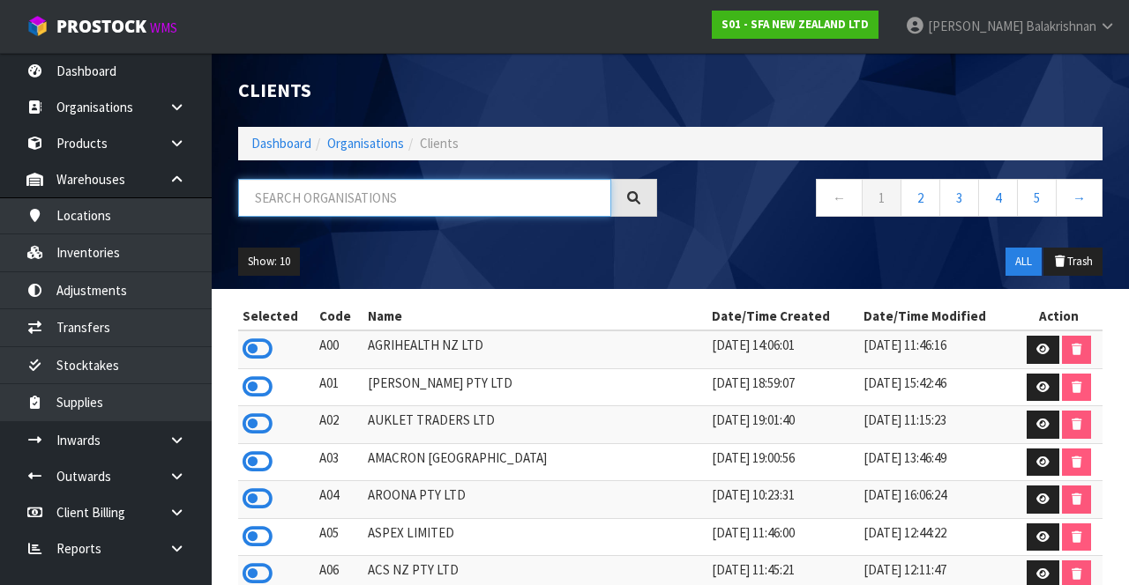
click at [390, 200] on input "text" at bounding box center [424, 198] width 373 height 38
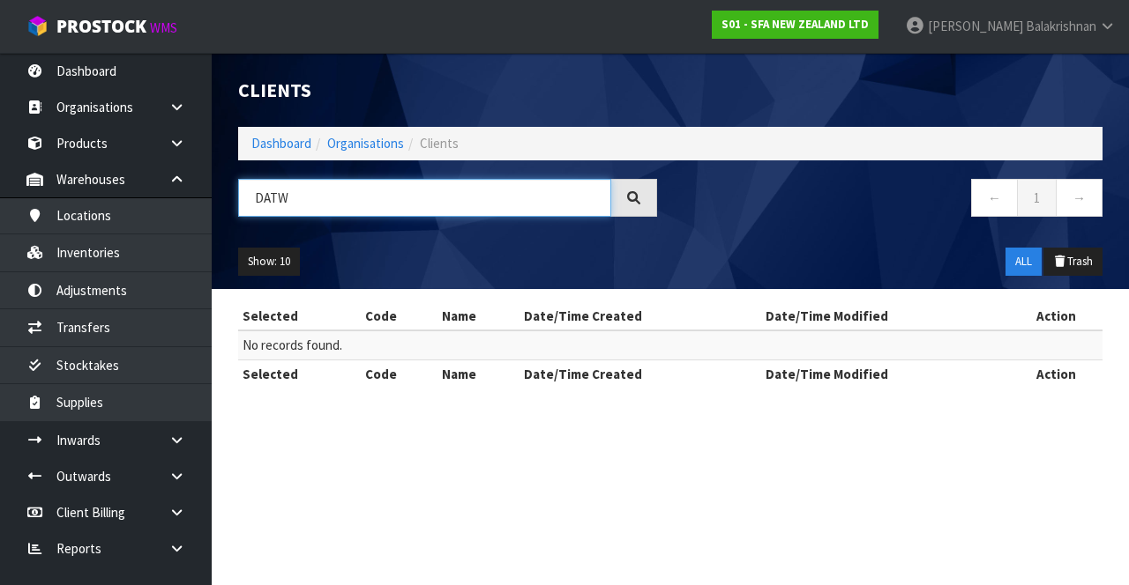
click at [423, 198] on input "DATW" at bounding box center [424, 198] width 373 height 38
click at [476, 197] on input "DATW" at bounding box center [424, 198] width 373 height 38
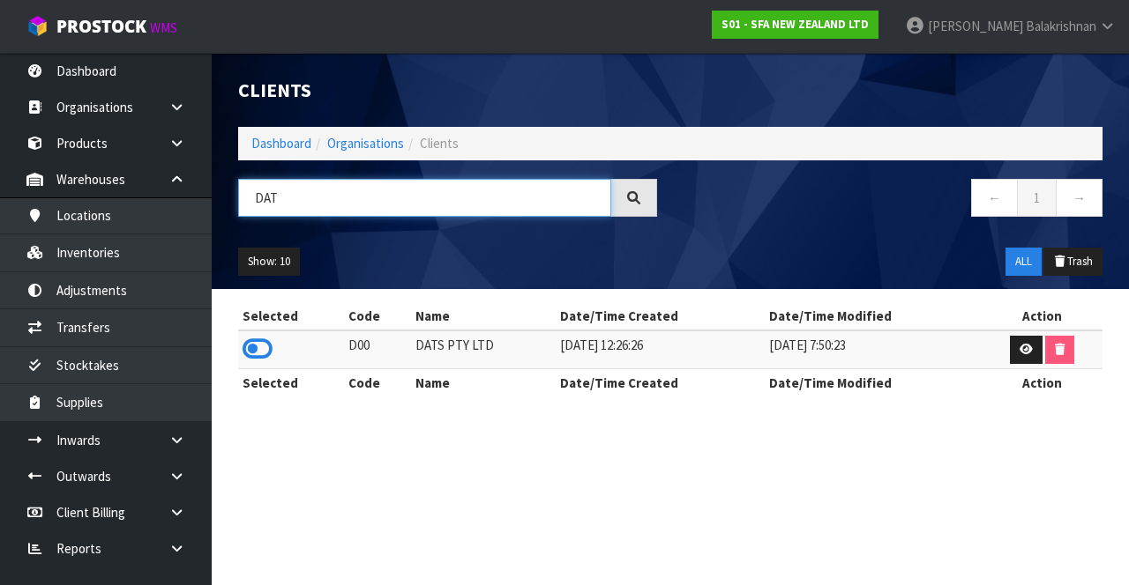
type input "DAT"
click at [233, 355] on div "Selected Code Name Date/Time Created Date/Time Modified Action D00 DATS PTY LTD…" at bounding box center [670, 358] width 891 height 113
click at [246, 349] on icon at bounding box center [257, 349] width 30 height 26
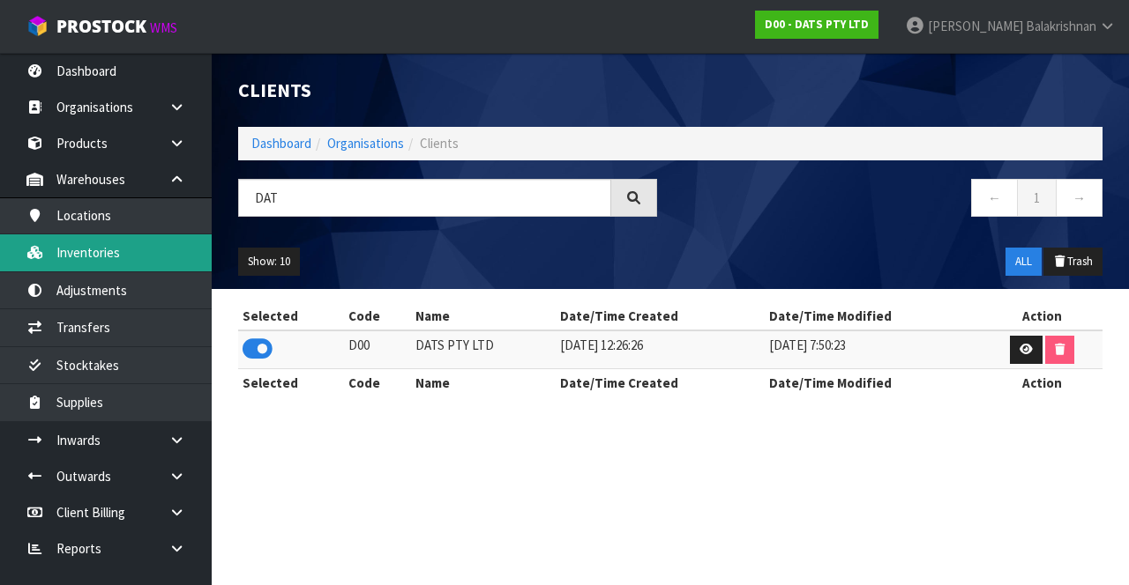
click at [133, 256] on link "Inventories" at bounding box center [106, 253] width 212 height 36
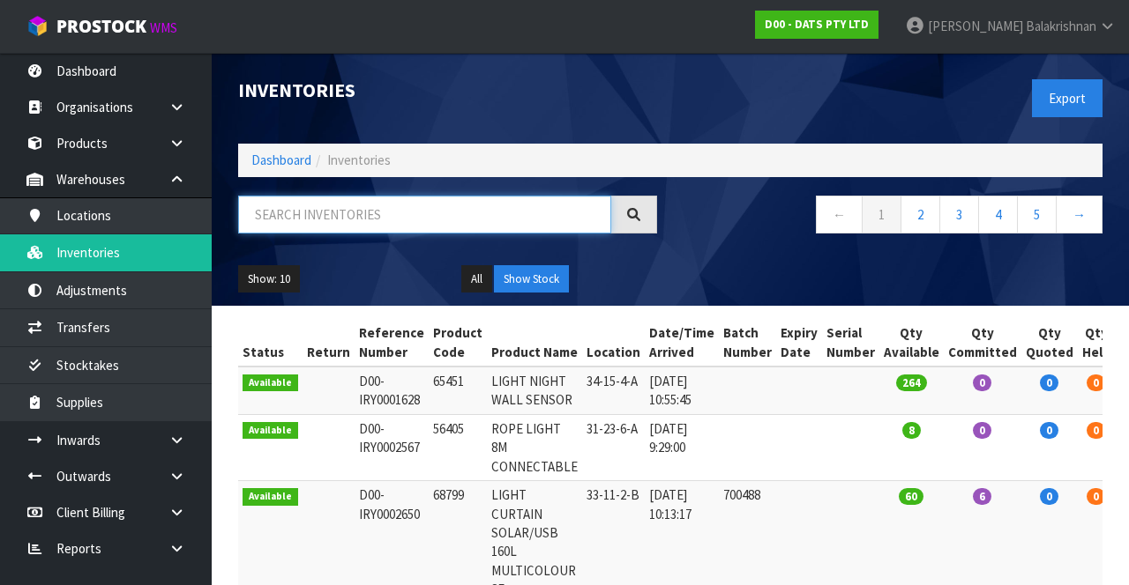
click at [427, 218] on input "text" at bounding box center [424, 215] width 373 height 38
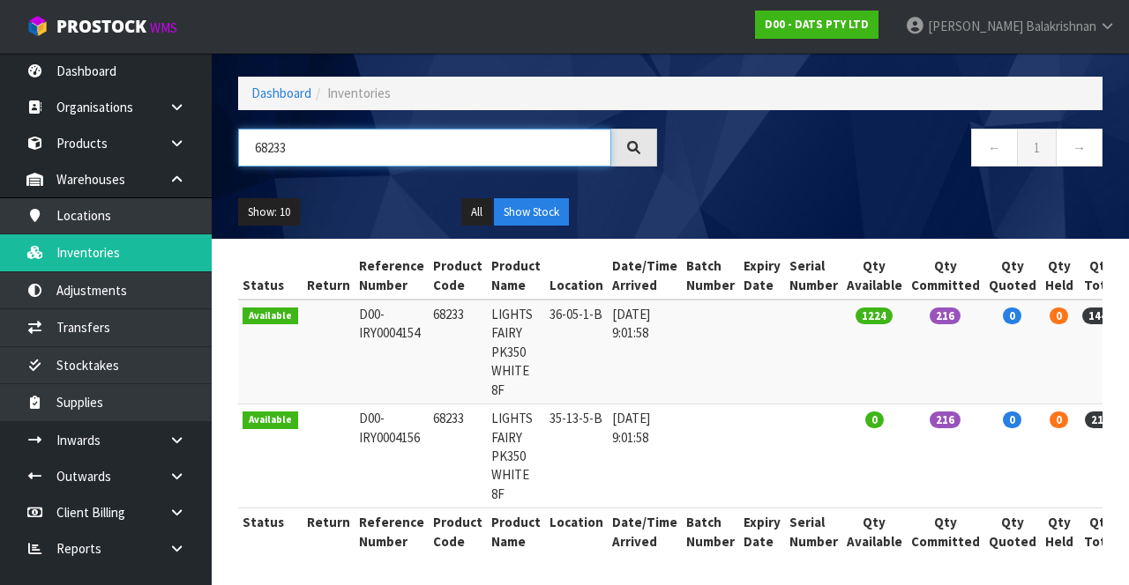
scroll to position [0, 34]
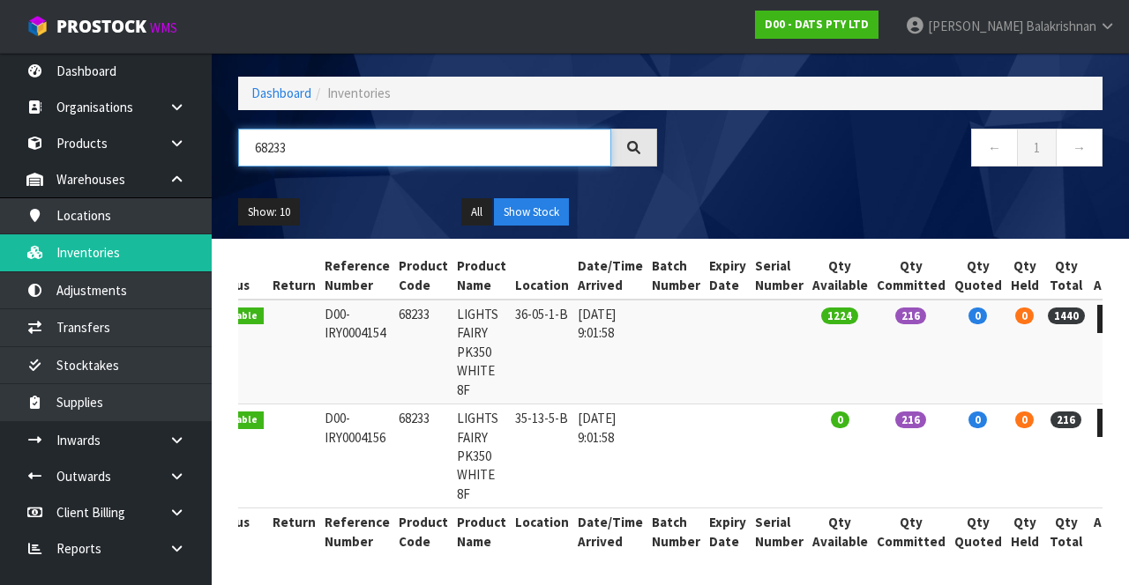
type input "68233"
click at [1097, 429] on link at bounding box center [1113, 423] width 33 height 28
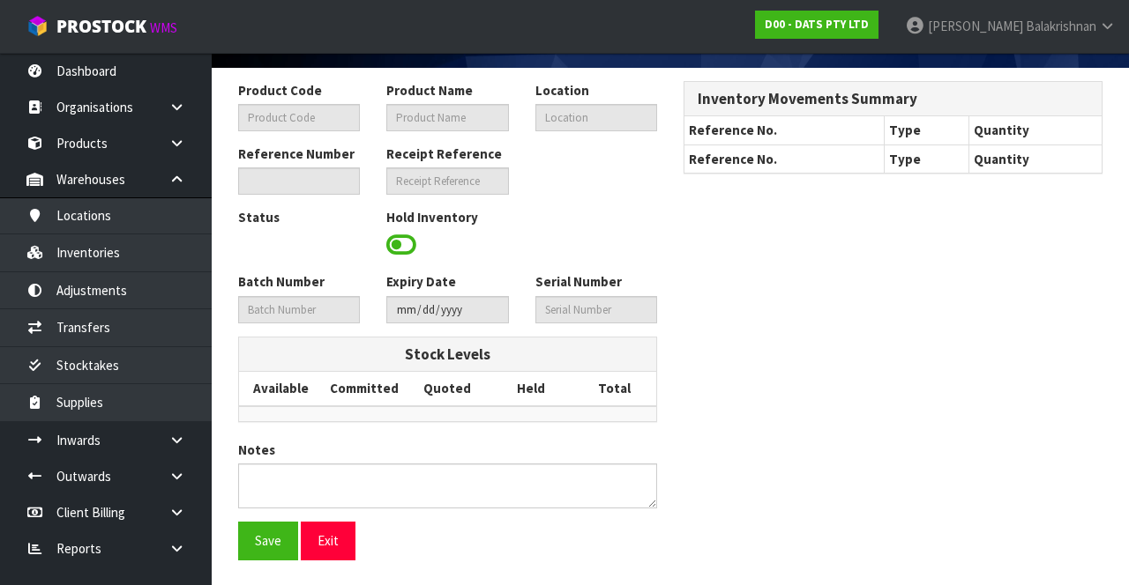
type input "68233"
type input "LIGHTS FAIRY PK350 WHITE 8F"
type input "35-13-5-B"
type input "D00-IRY0004156"
type input "D00-REC0000224"
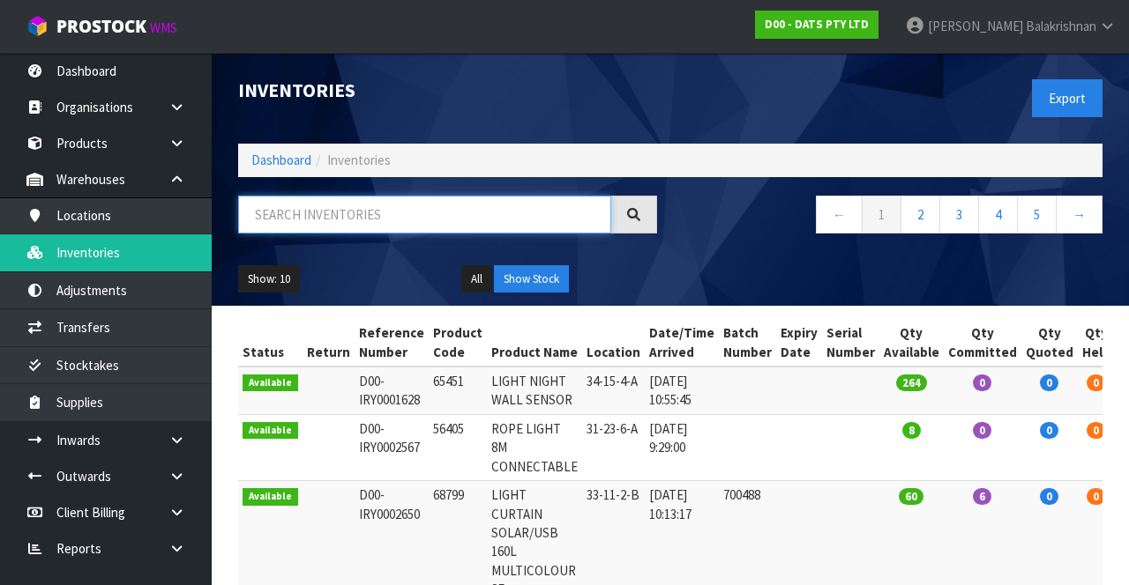
click at [396, 206] on input "text" at bounding box center [424, 215] width 373 height 38
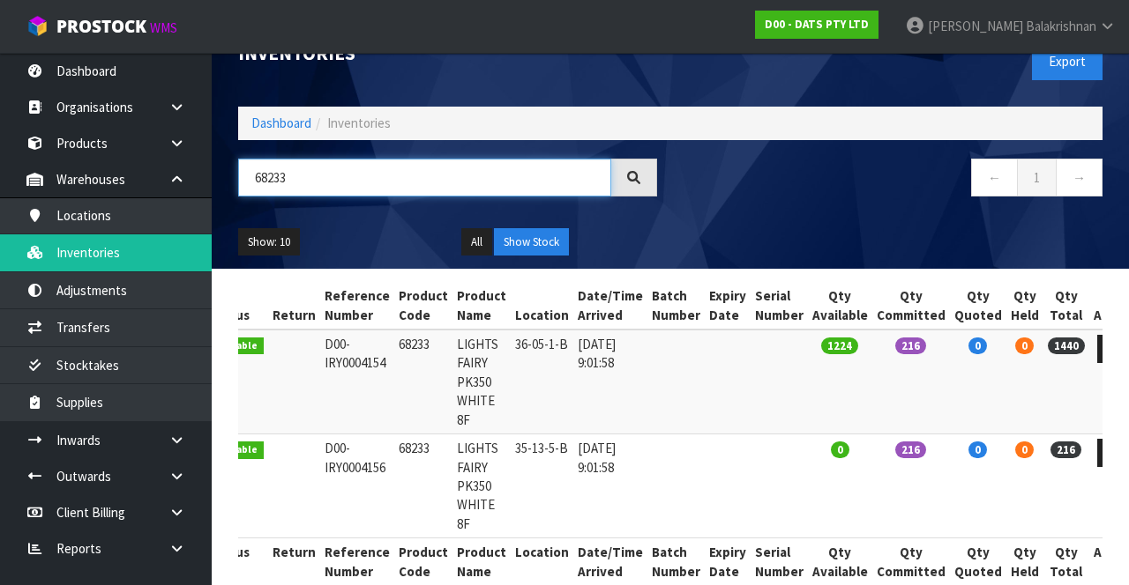
scroll to position [67, 0]
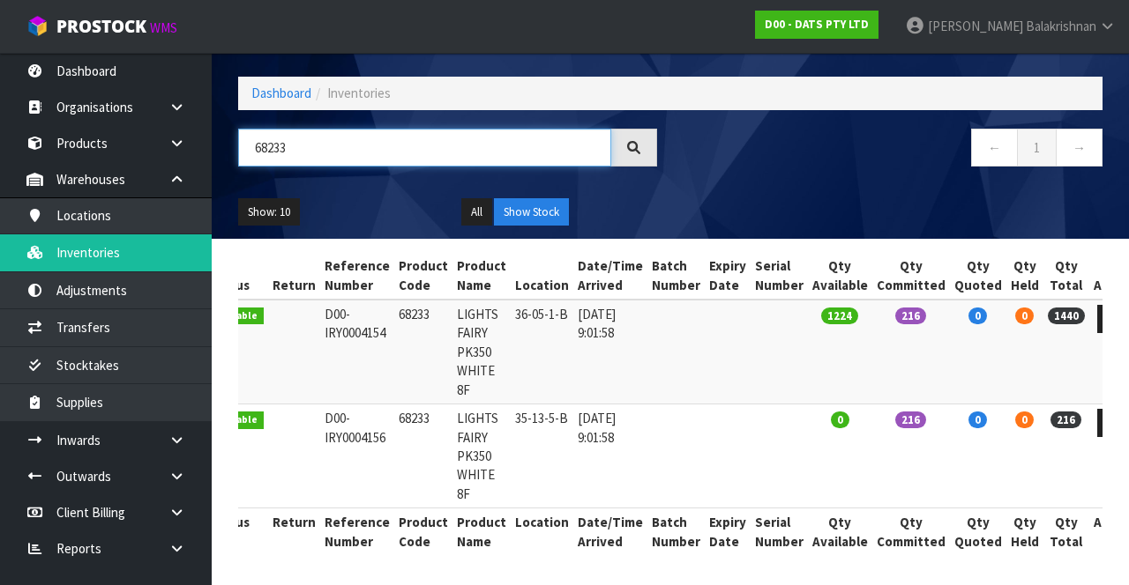
type input "68233"
click at [1097, 416] on link at bounding box center [1113, 423] width 33 height 28
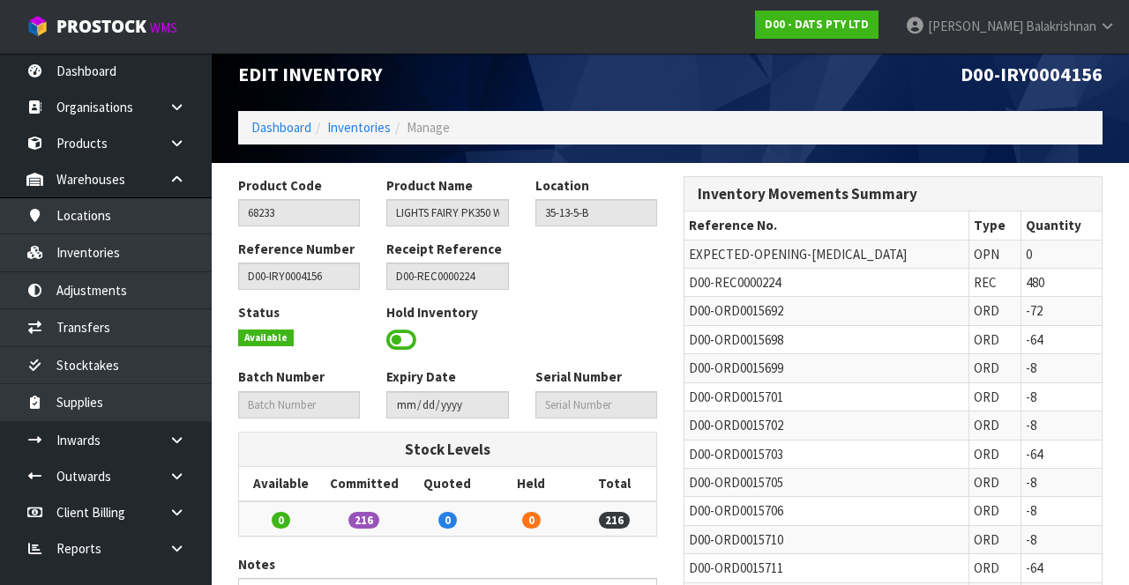
scroll to position [14, 0]
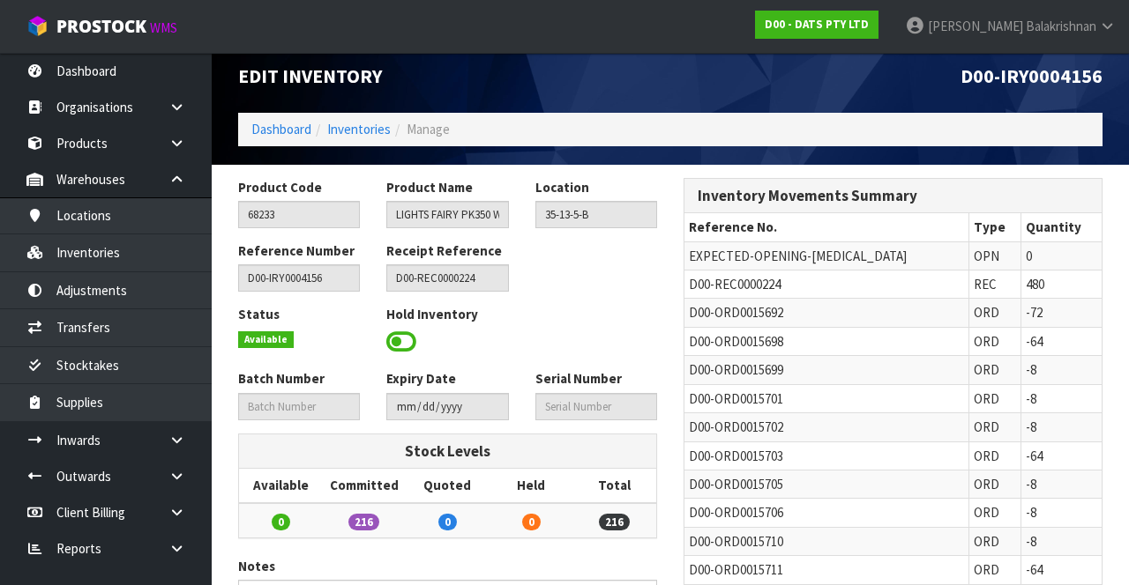
click at [1065, 74] on span "D00-IRY0004156" at bounding box center [1031, 75] width 142 height 25
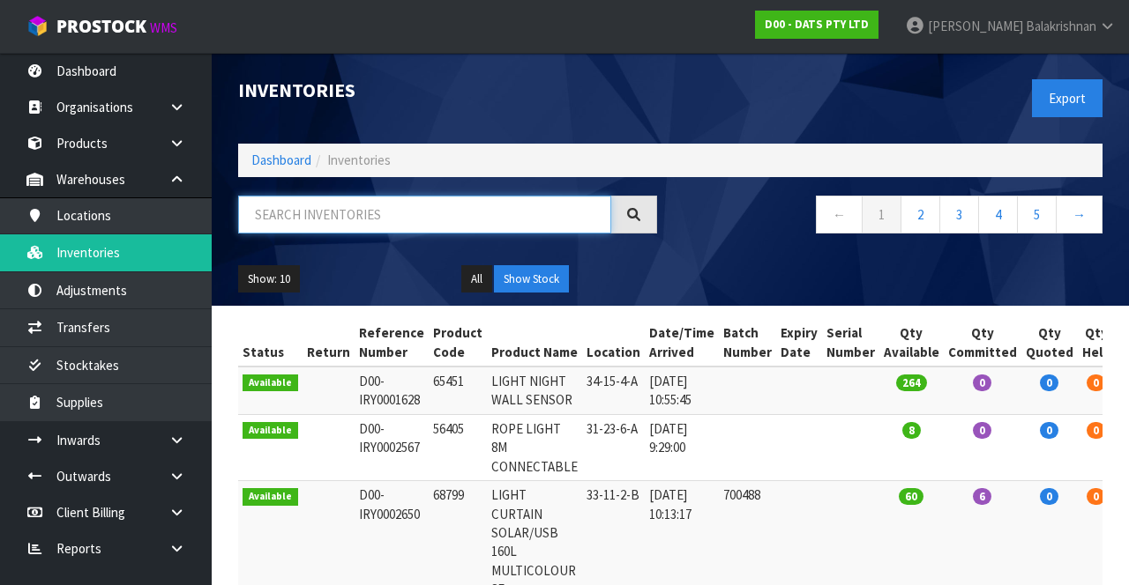
click at [450, 208] on input "text" at bounding box center [424, 215] width 373 height 38
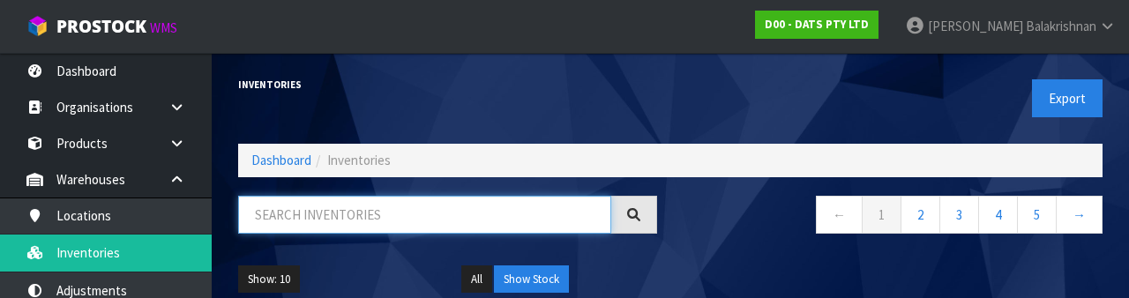
paste input "68233"
type input "68233"
